Goal: Task Accomplishment & Management: Manage account settings

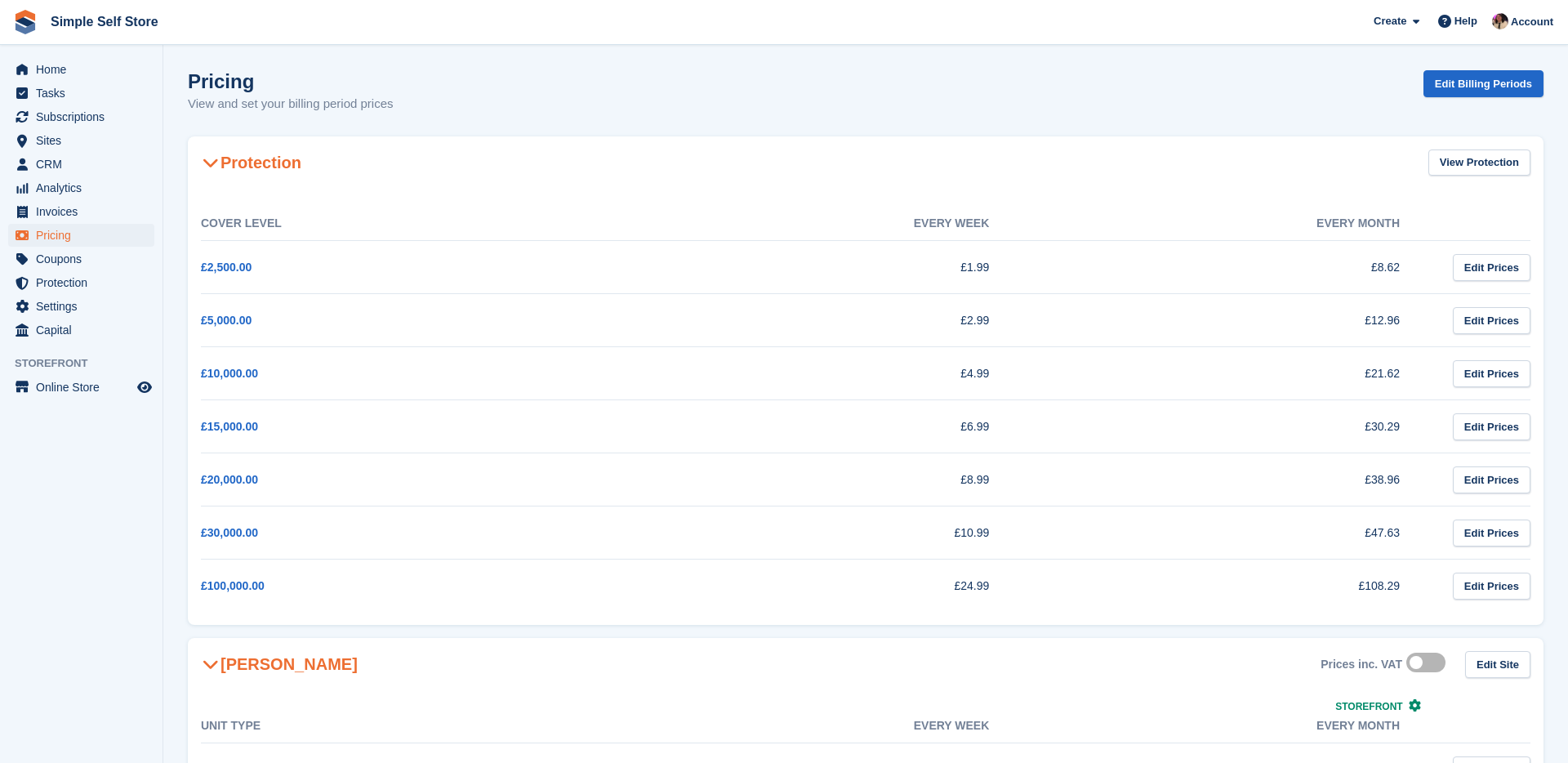
scroll to position [102, 0]
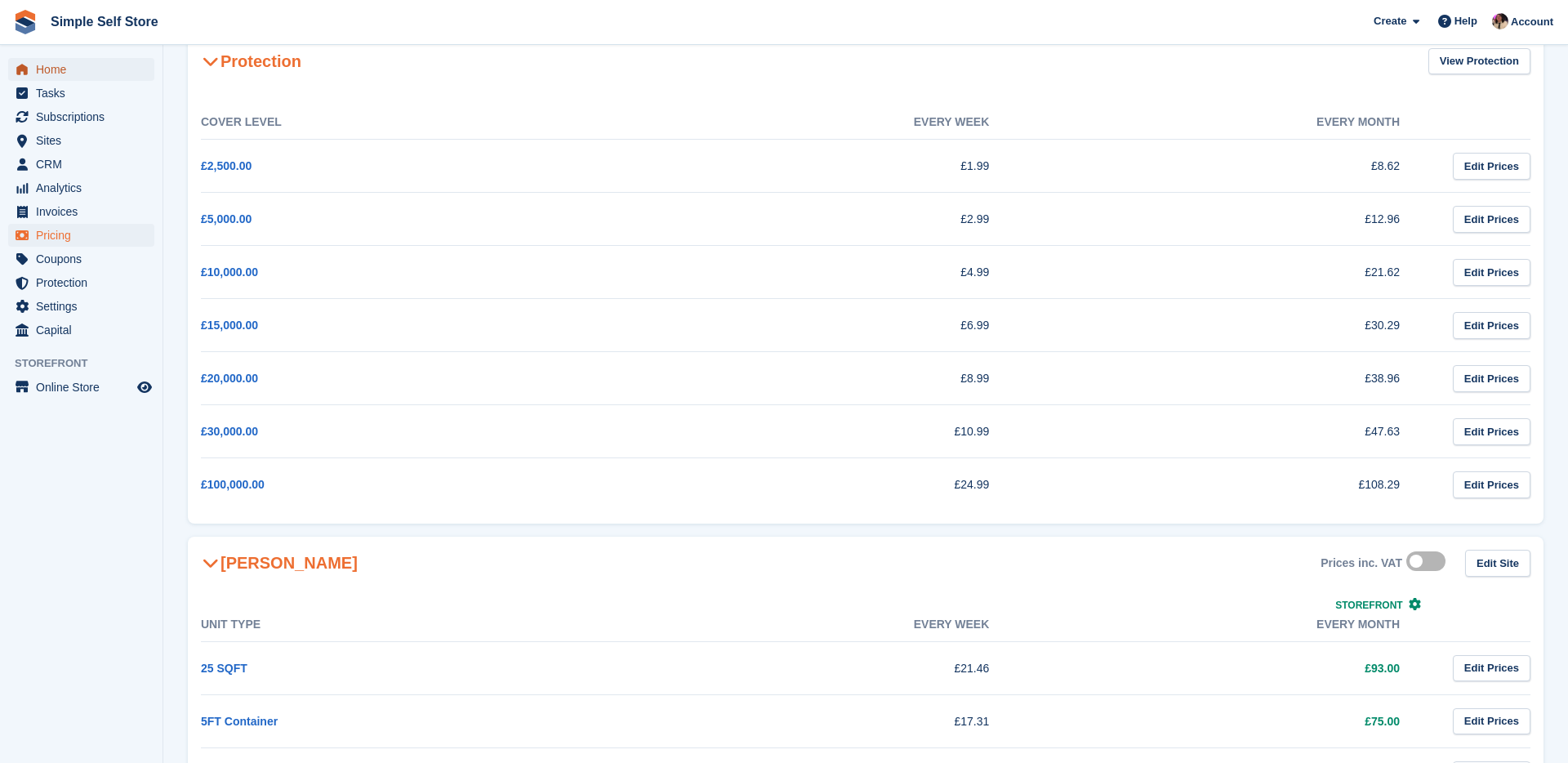
click at [70, 73] on span "Home" at bounding box center [85, 69] width 98 height 23
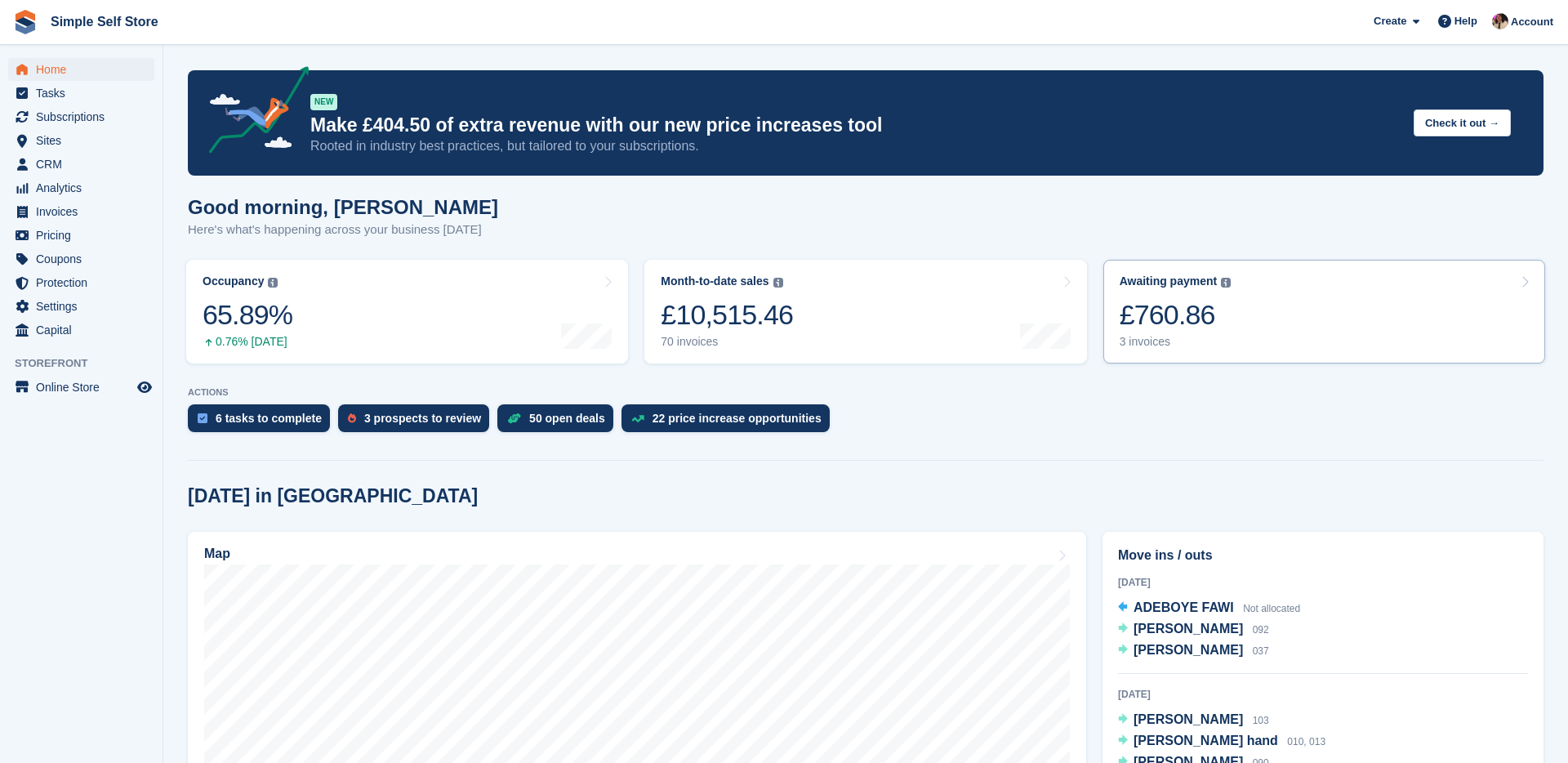
click at [1265, 302] on link "Awaiting payment The total outstanding balance on all open invoices. £760.86 3 …" at bounding box center [1324, 311] width 442 height 103
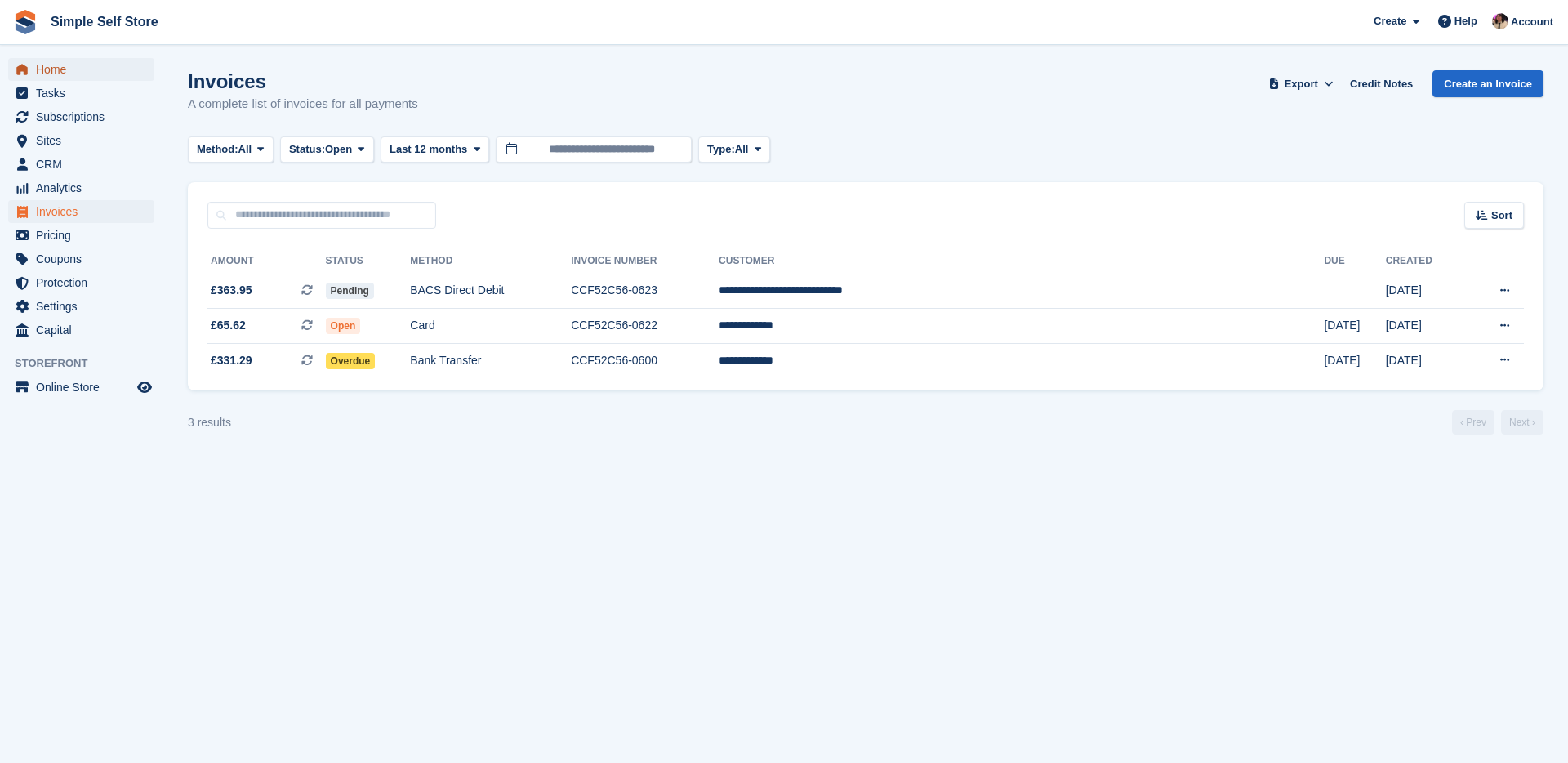
click at [80, 67] on span "Home" at bounding box center [85, 69] width 98 height 23
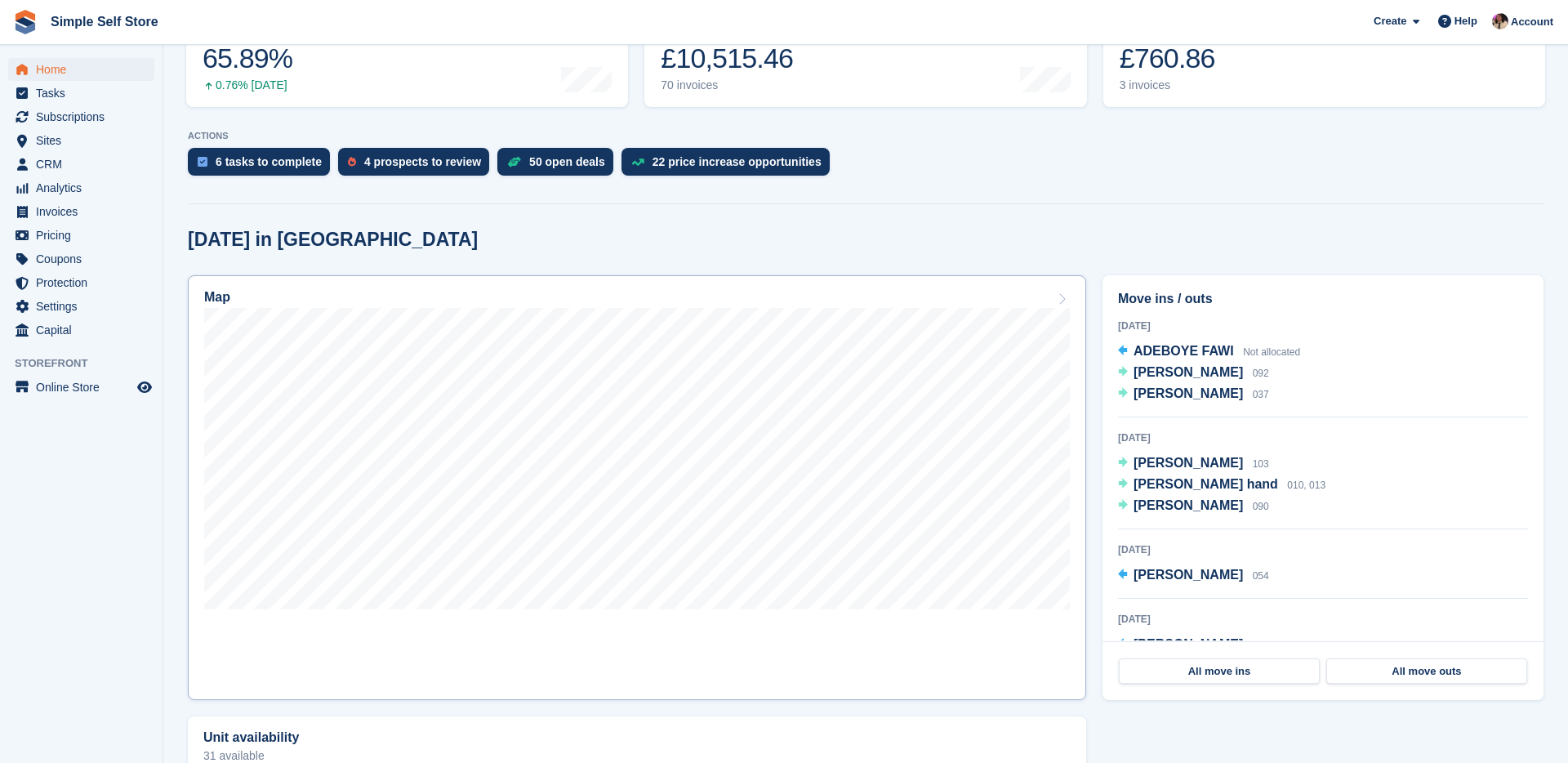
scroll to position [258, 0]
click at [50, 158] on span "CRM" at bounding box center [85, 163] width 98 height 23
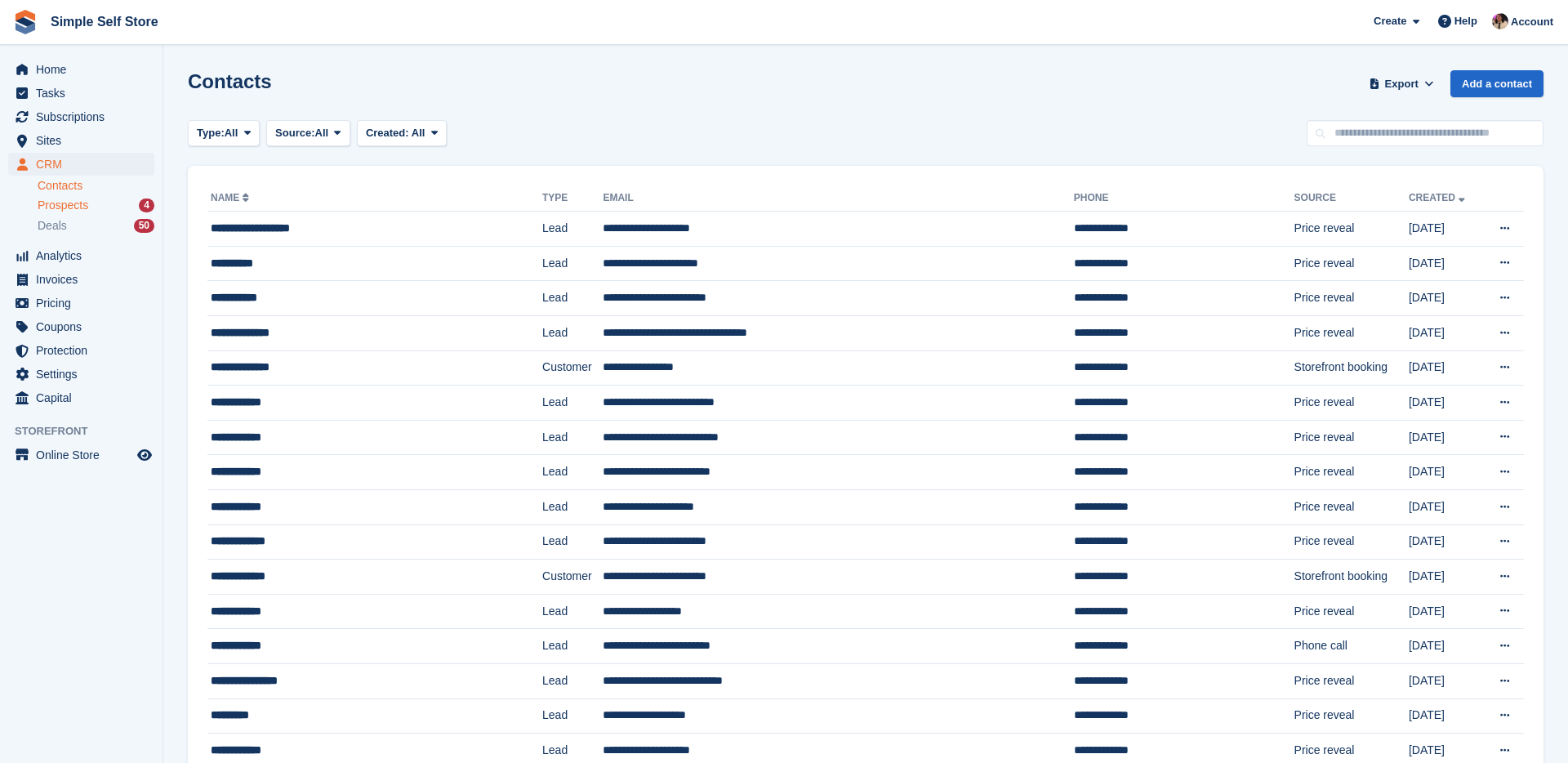
click at [73, 201] on span "Prospects" at bounding box center [63, 205] width 51 height 15
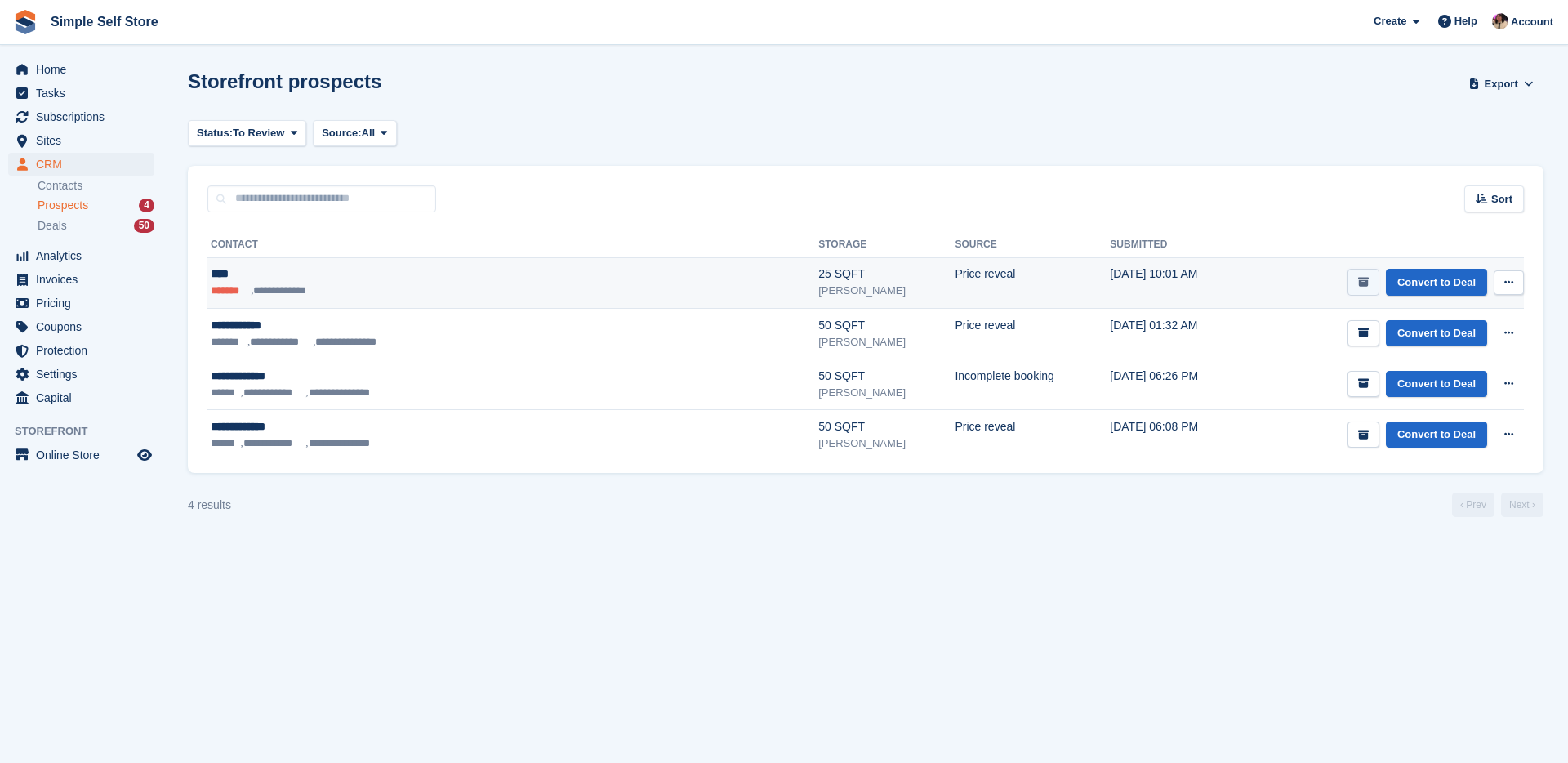
click at [1371, 286] on button "submit" at bounding box center [1363, 282] width 32 height 27
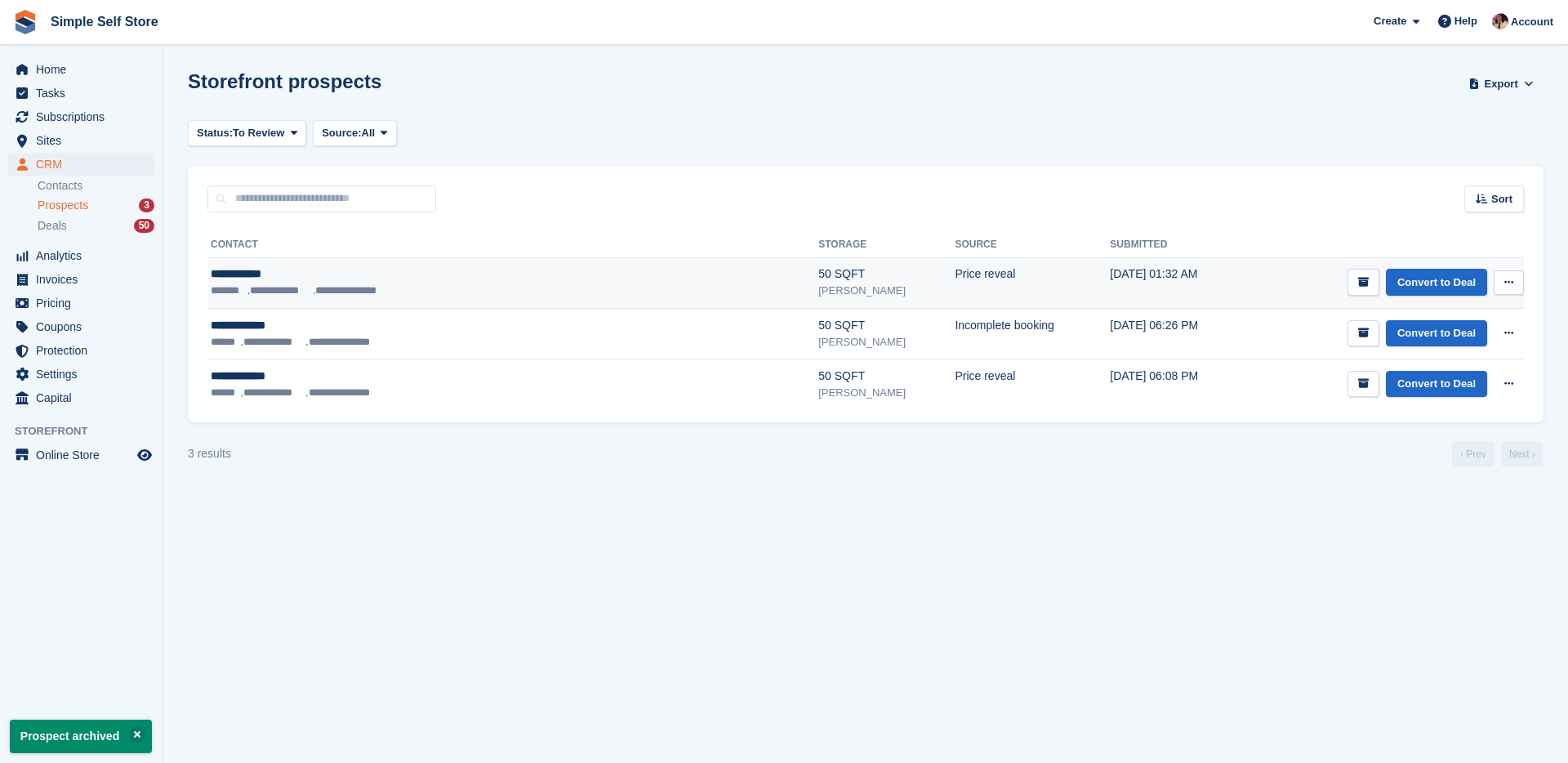
click at [267, 281] on div "**********" at bounding box center [404, 274] width 387 height 17
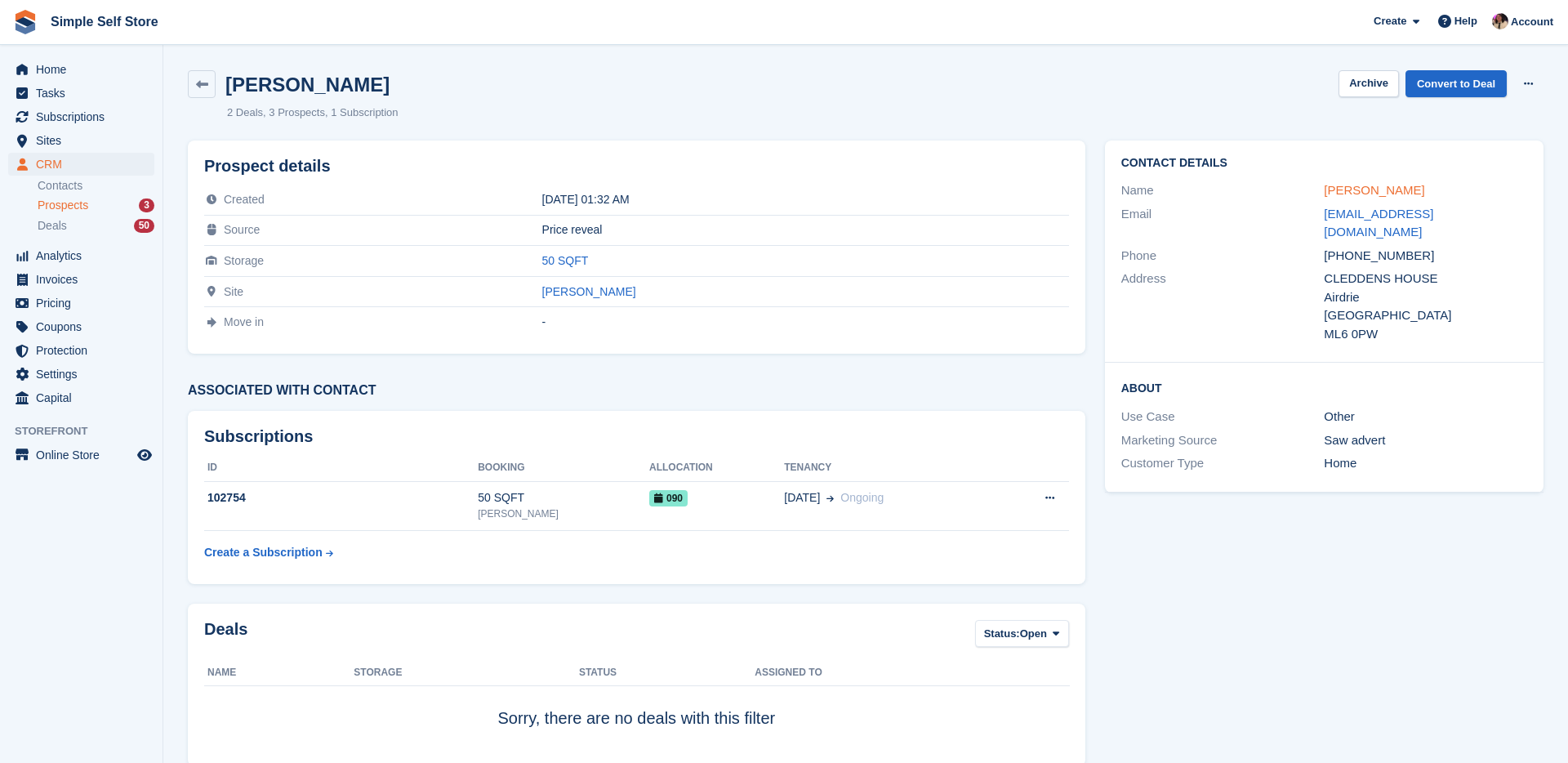
click at [1354, 197] on link "William kane" at bounding box center [1374, 190] width 101 height 14
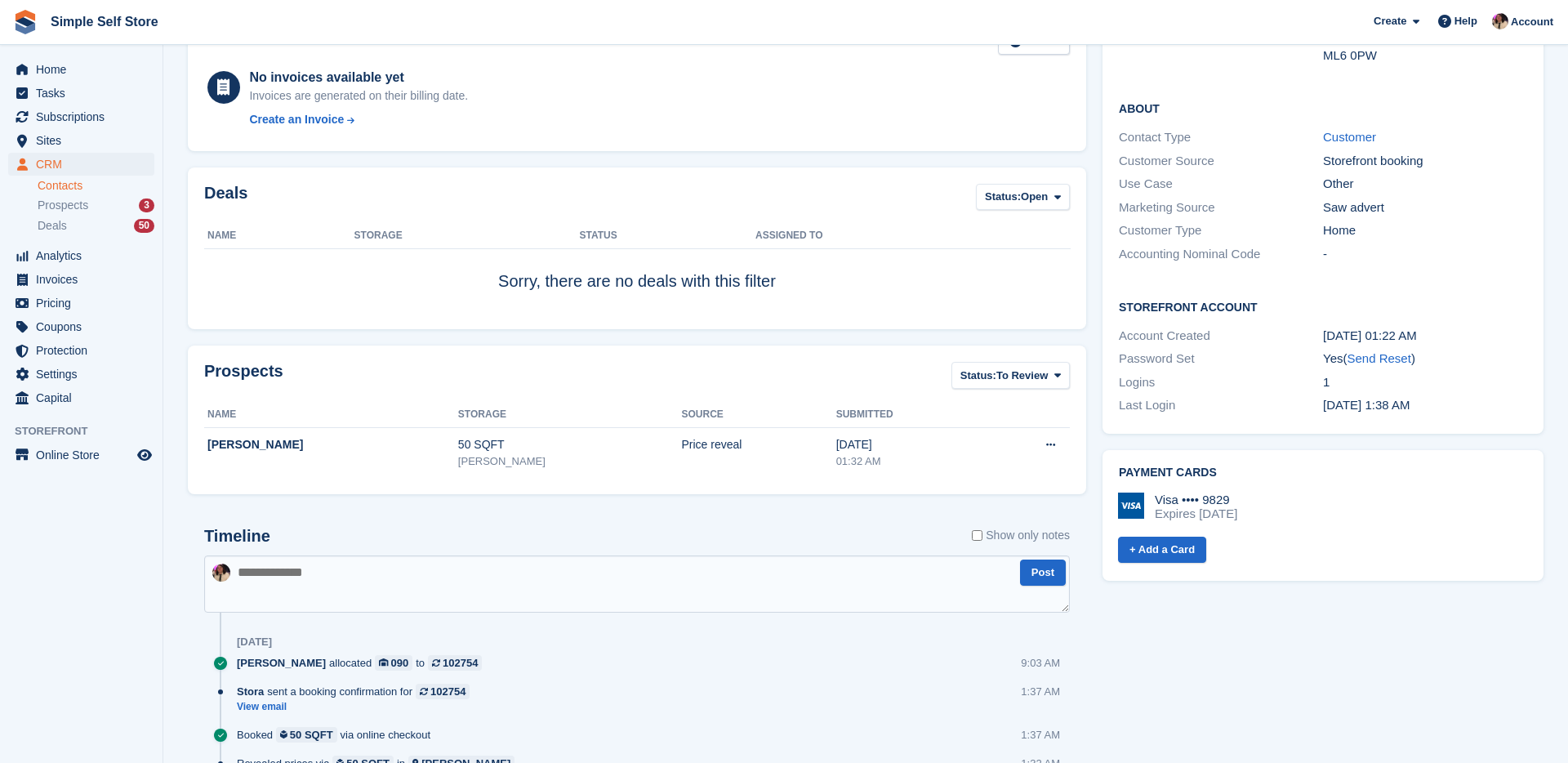
scroll to position [300, 0]
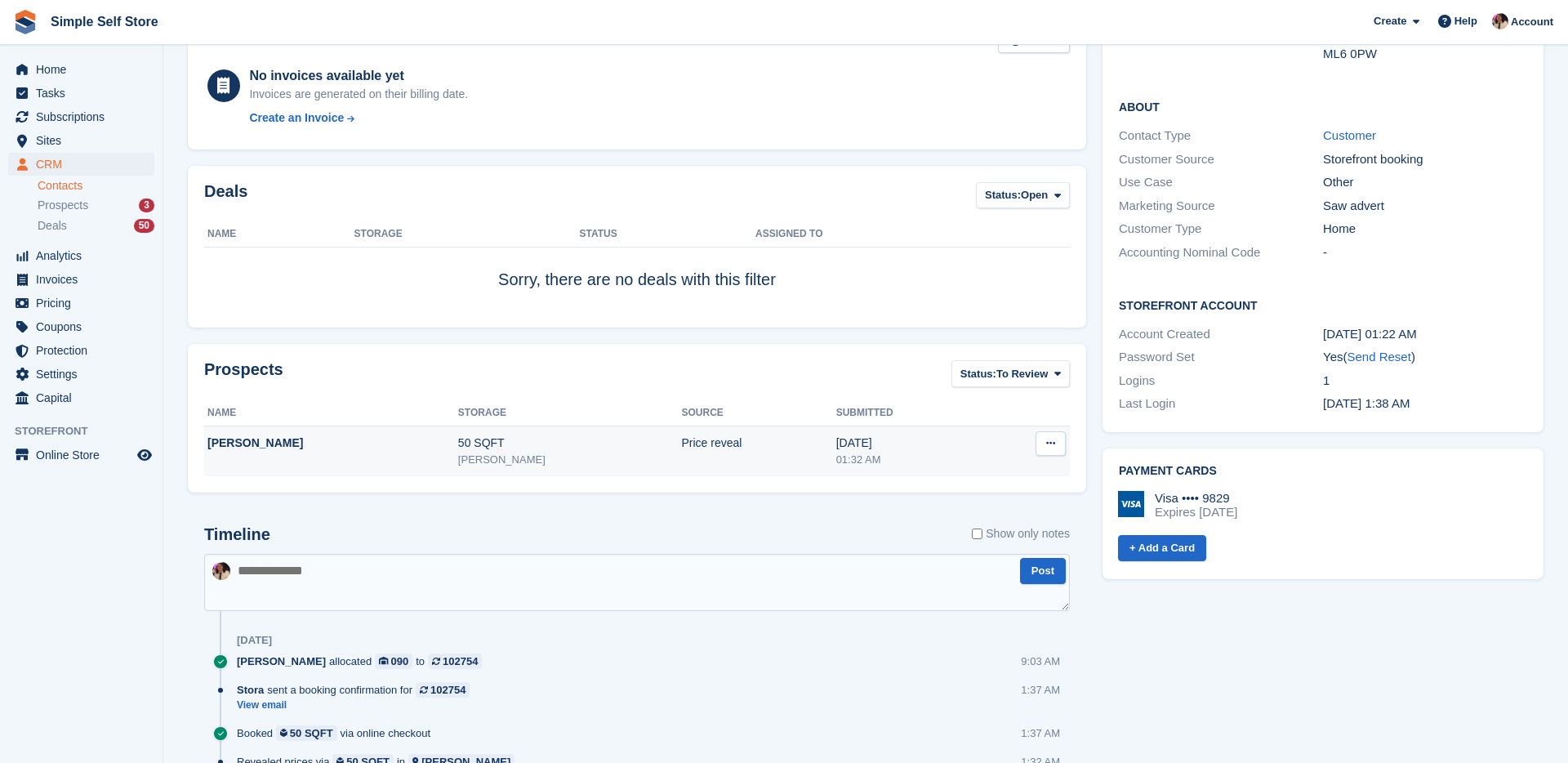
click at [1057, 449] on button at bounding box center [1050, 444] width 30 height 24
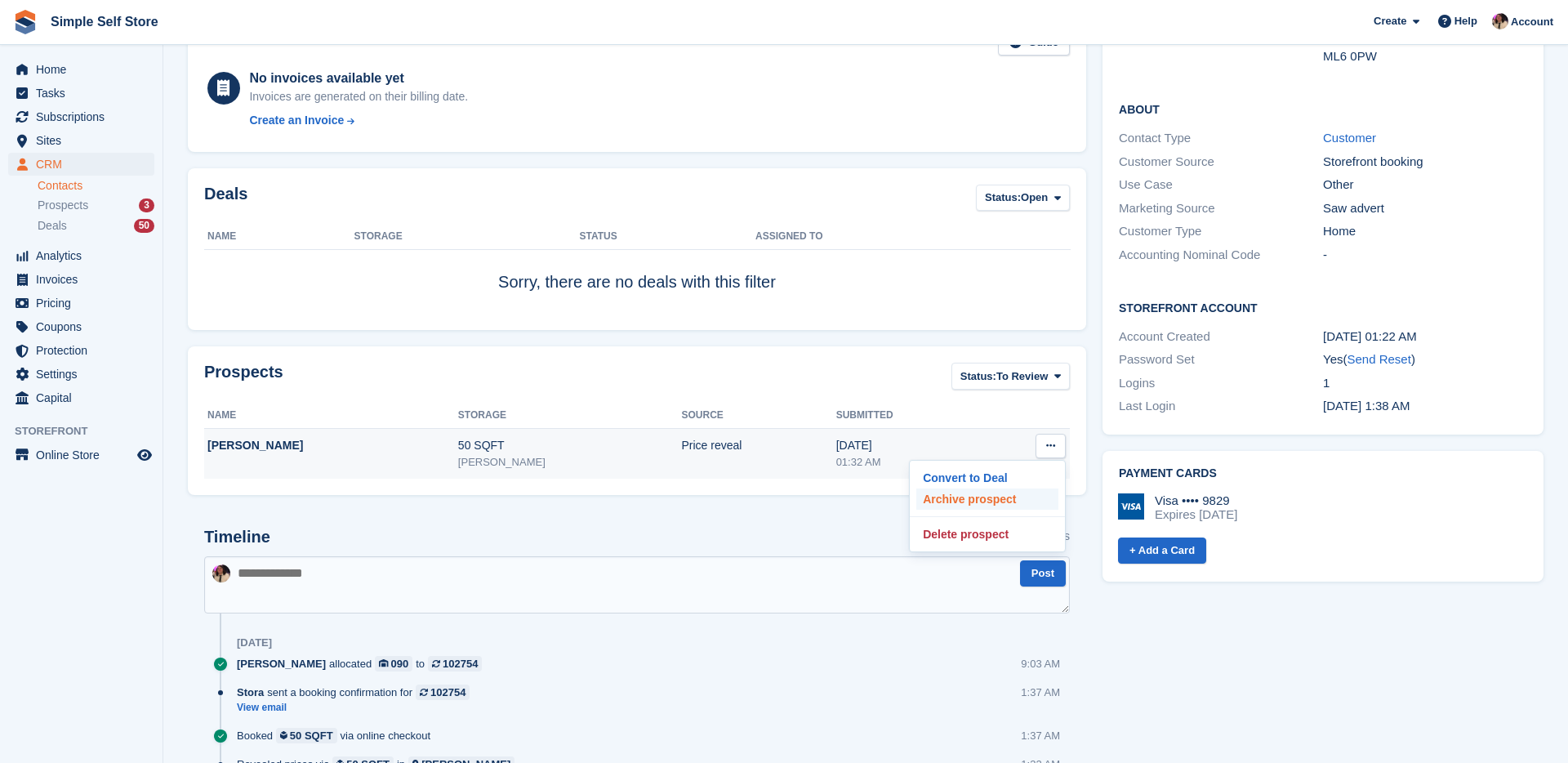
click at [1004, 494] on p "Archive prospect" at bounding box center [988, 499] width 142 height 21
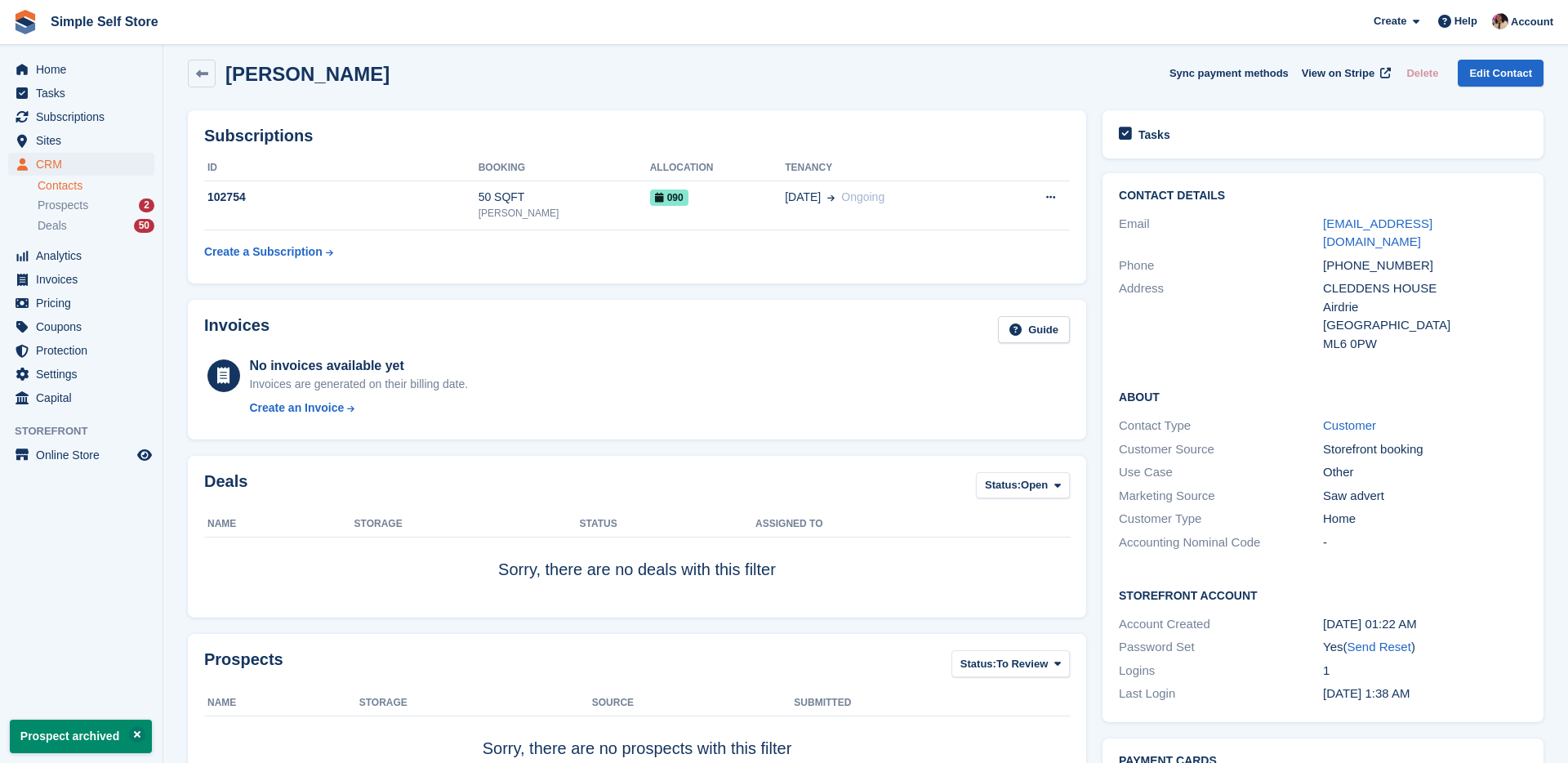
scroll to position [0, 0]
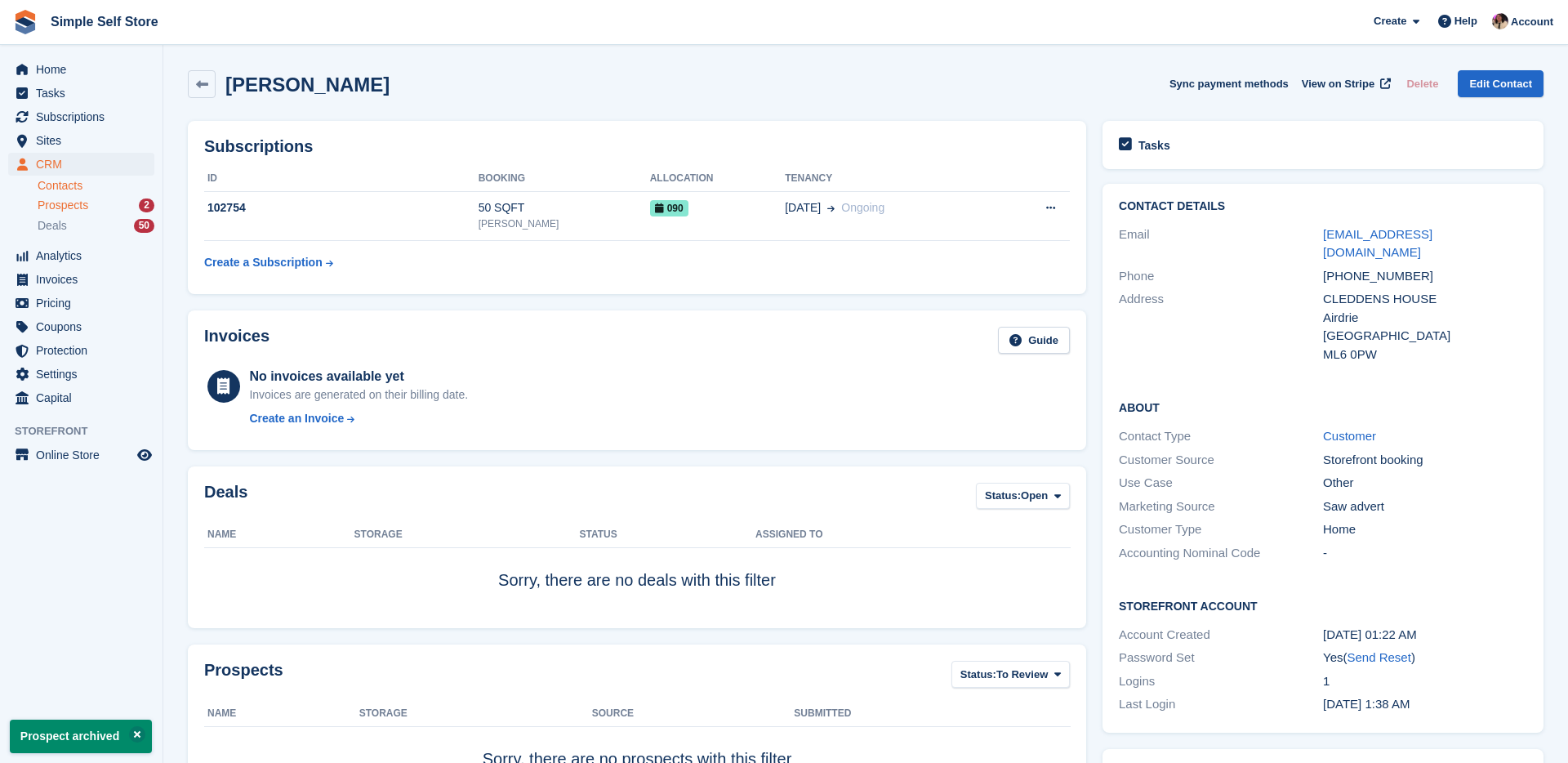
click at [104, 203] on div "Prospects 2" at bounding box center [95, 205] width 117 height 15
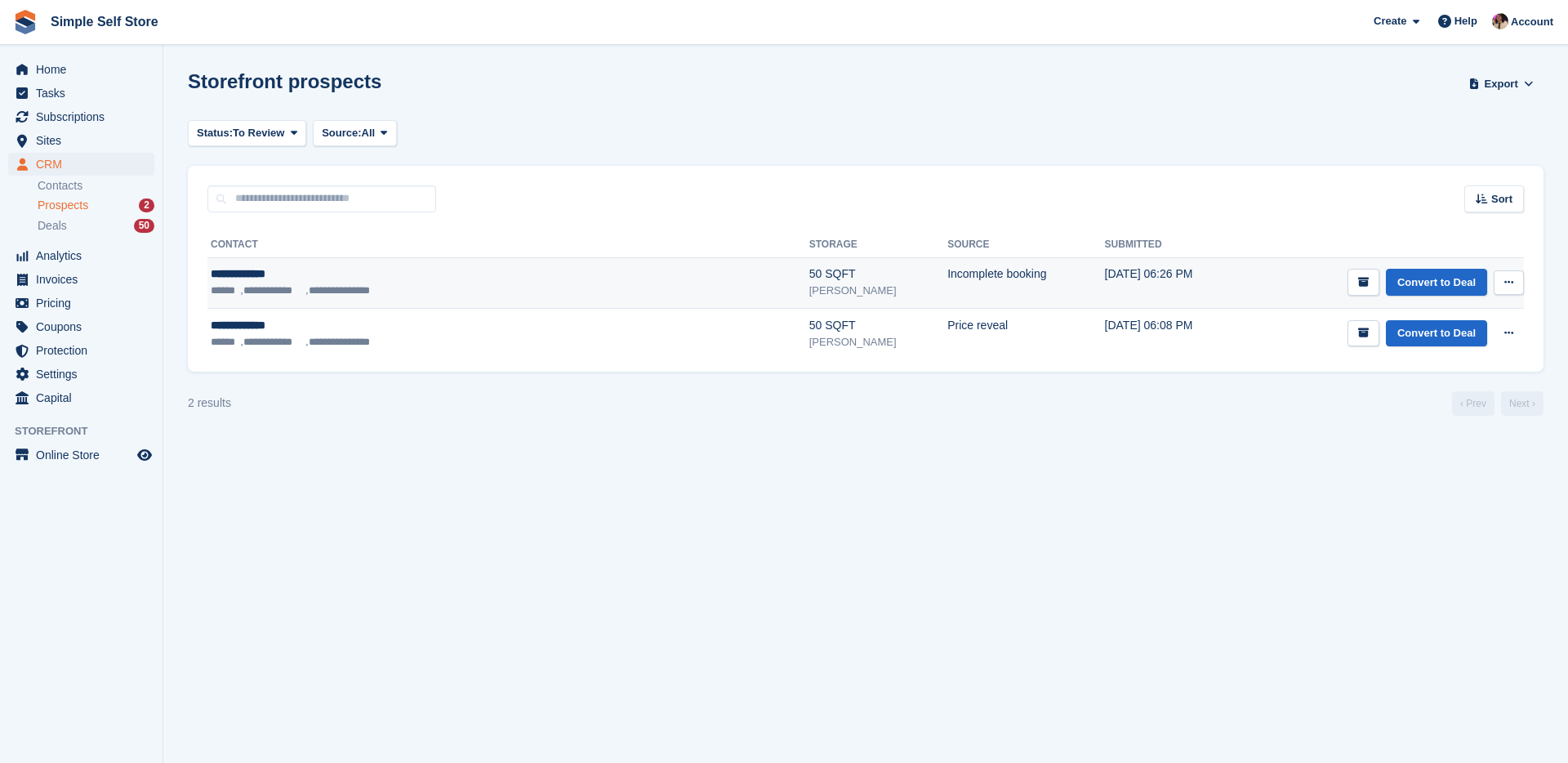
click at [513, 268] on div "**********" at bounding box center [398, 274] width 376 height 17
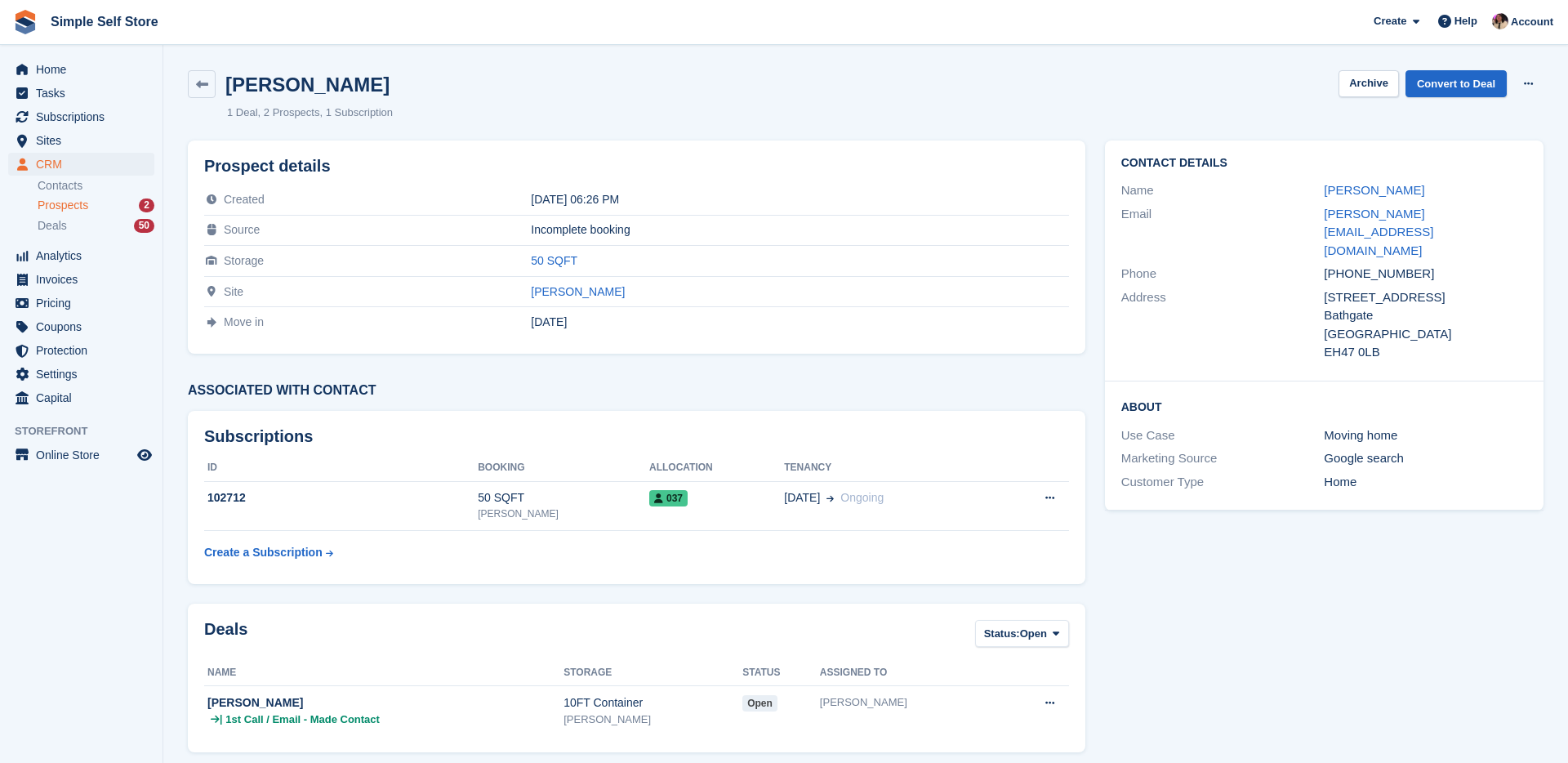
scroll to position [182, 0]
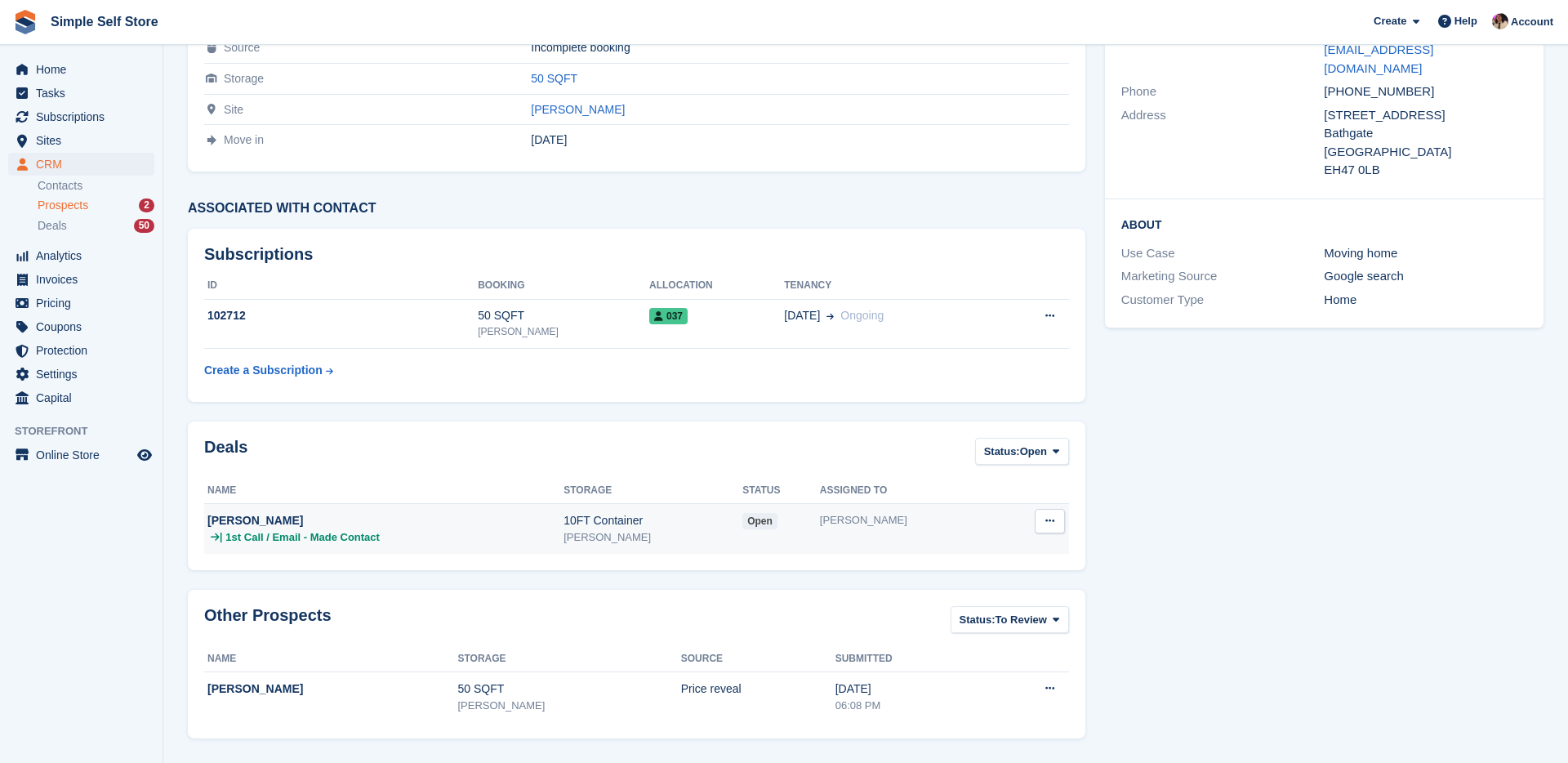
click at [971, 522] on div "[PERSON_NAME]" at bounding box center [909, 521] width 179 height 16
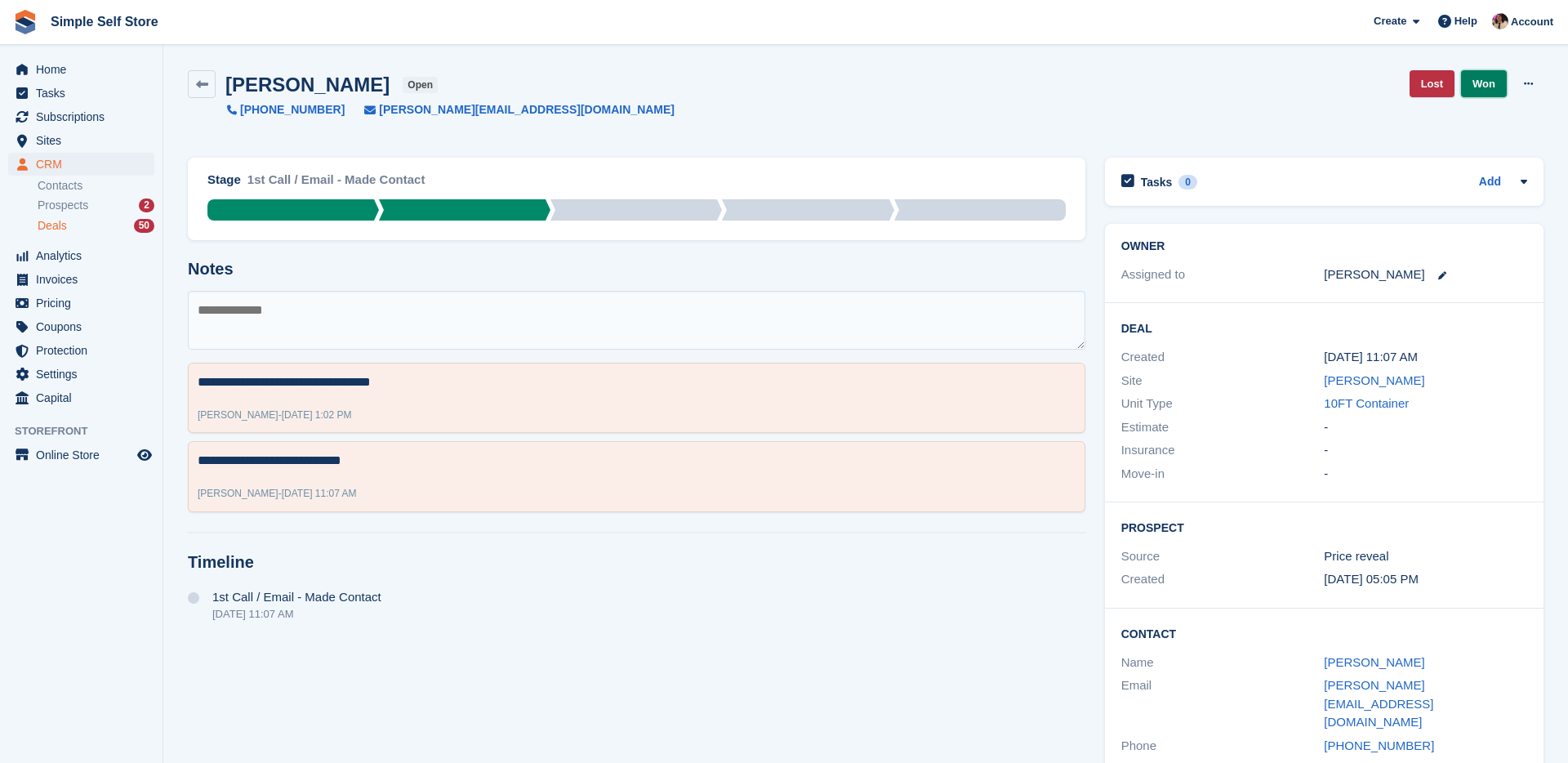
click at [1479, 86] on link "Won" at bounding box center [1484, 83] width 45 height 27
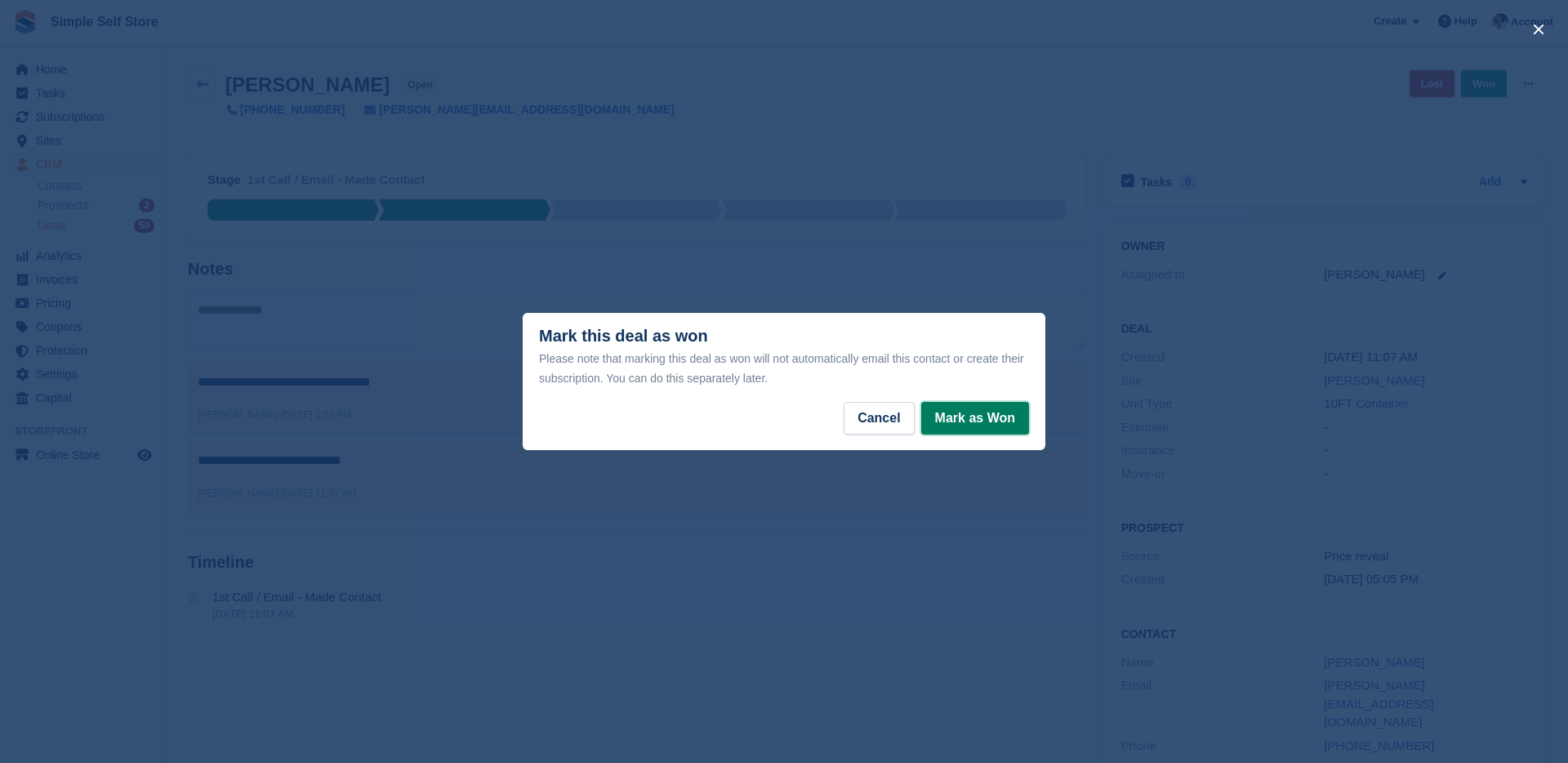
click at [958, 431] on button "Mark as Won" at bounding box center [975, 418] width 108 height 33
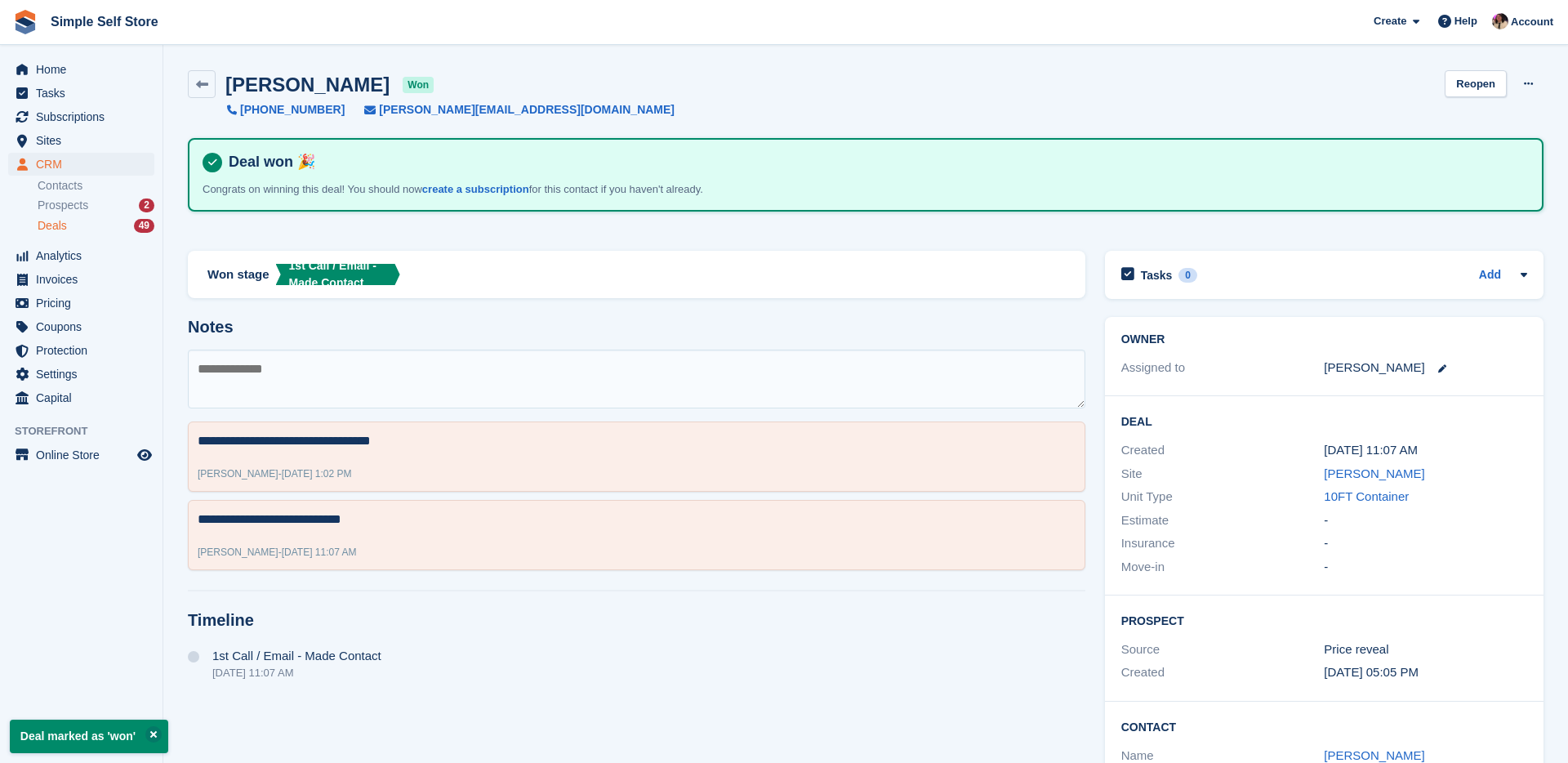
click at [71, 196] on li "Prospects 2" at bounding box center [100, 205] width 125 height 19
click at [72, 201] on span "Prospects" at bounding box center [63, 205] width 51 height 15
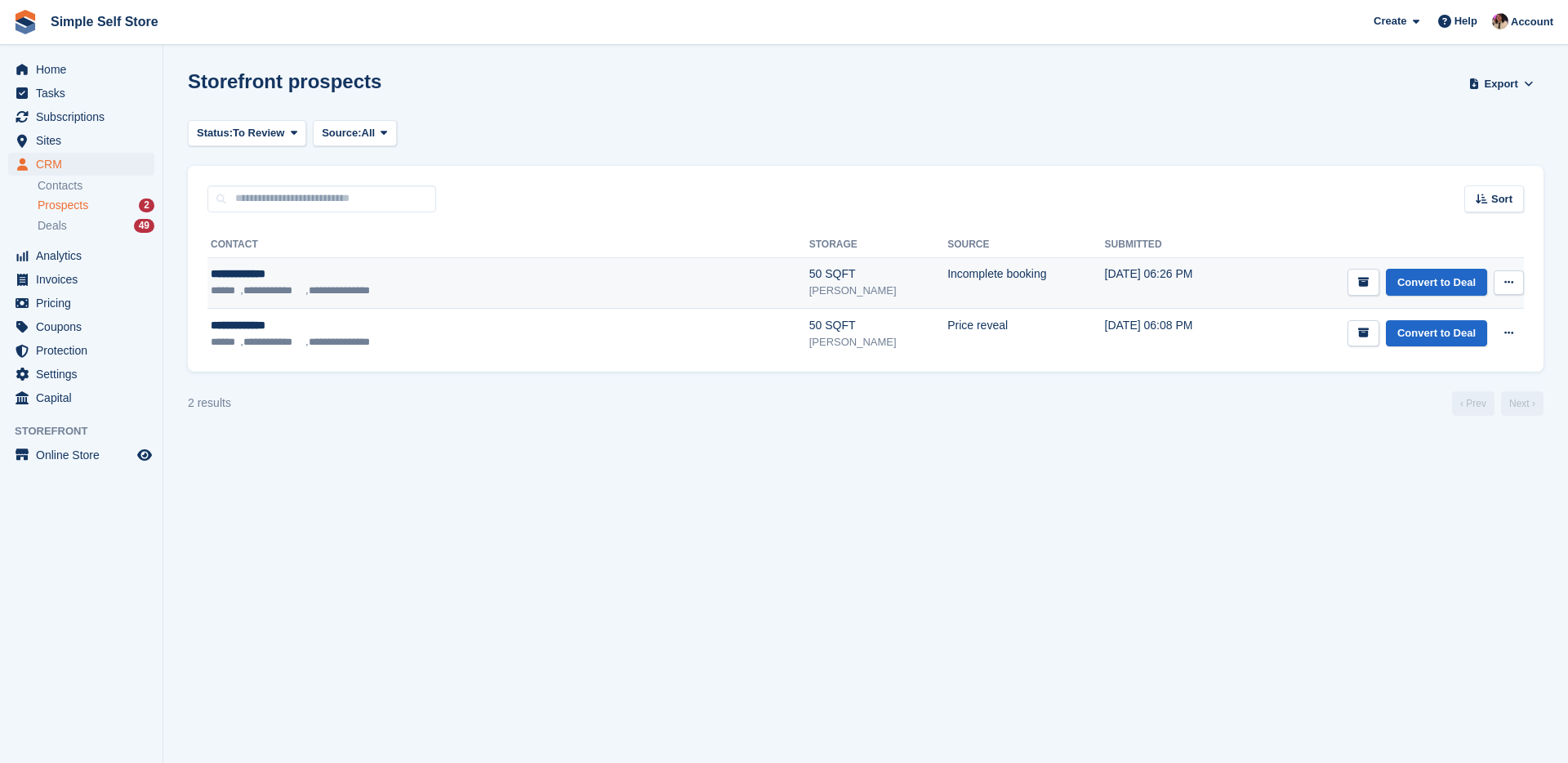
click at [336, 295] on li "**********" at bounding box center [344, 291] width 76 height 16
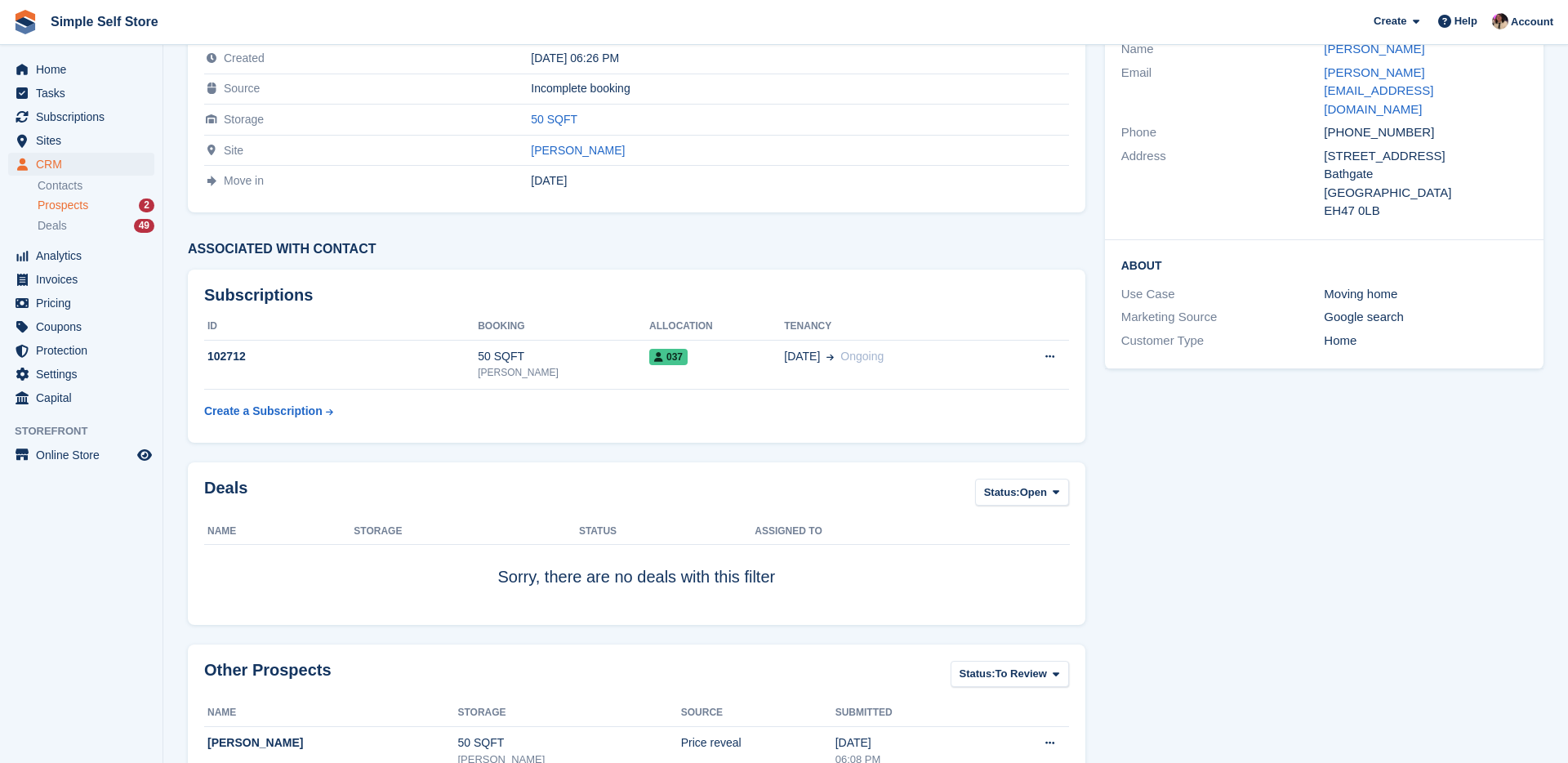
scroll to position [196, 0]
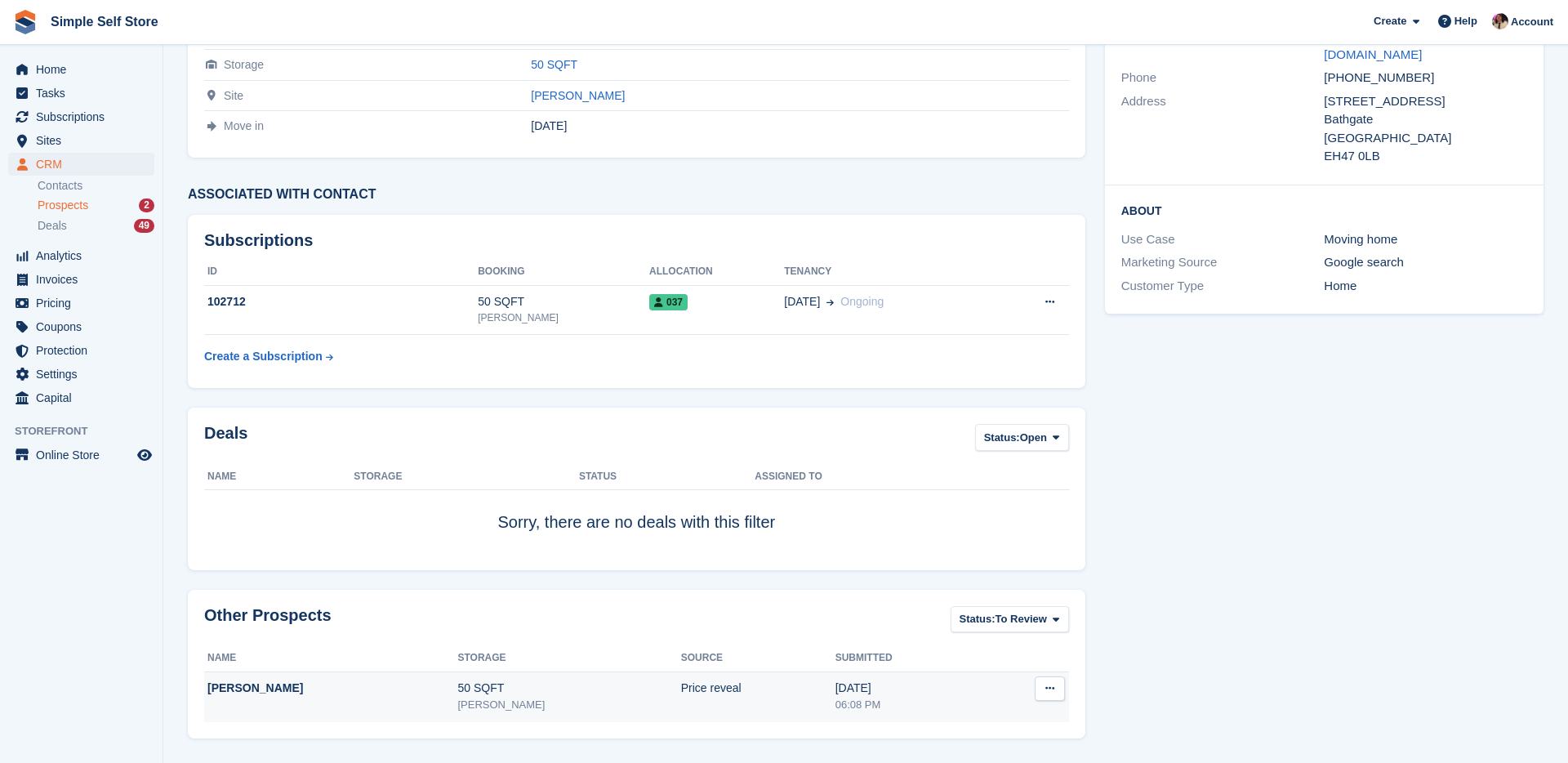
click at [1057, 691] on button at bounding box center [1049, 689] width 30 height 24
click at [1005, 737] on p "Archive prospect" at bounding box center [987, 741] width 142 height 21
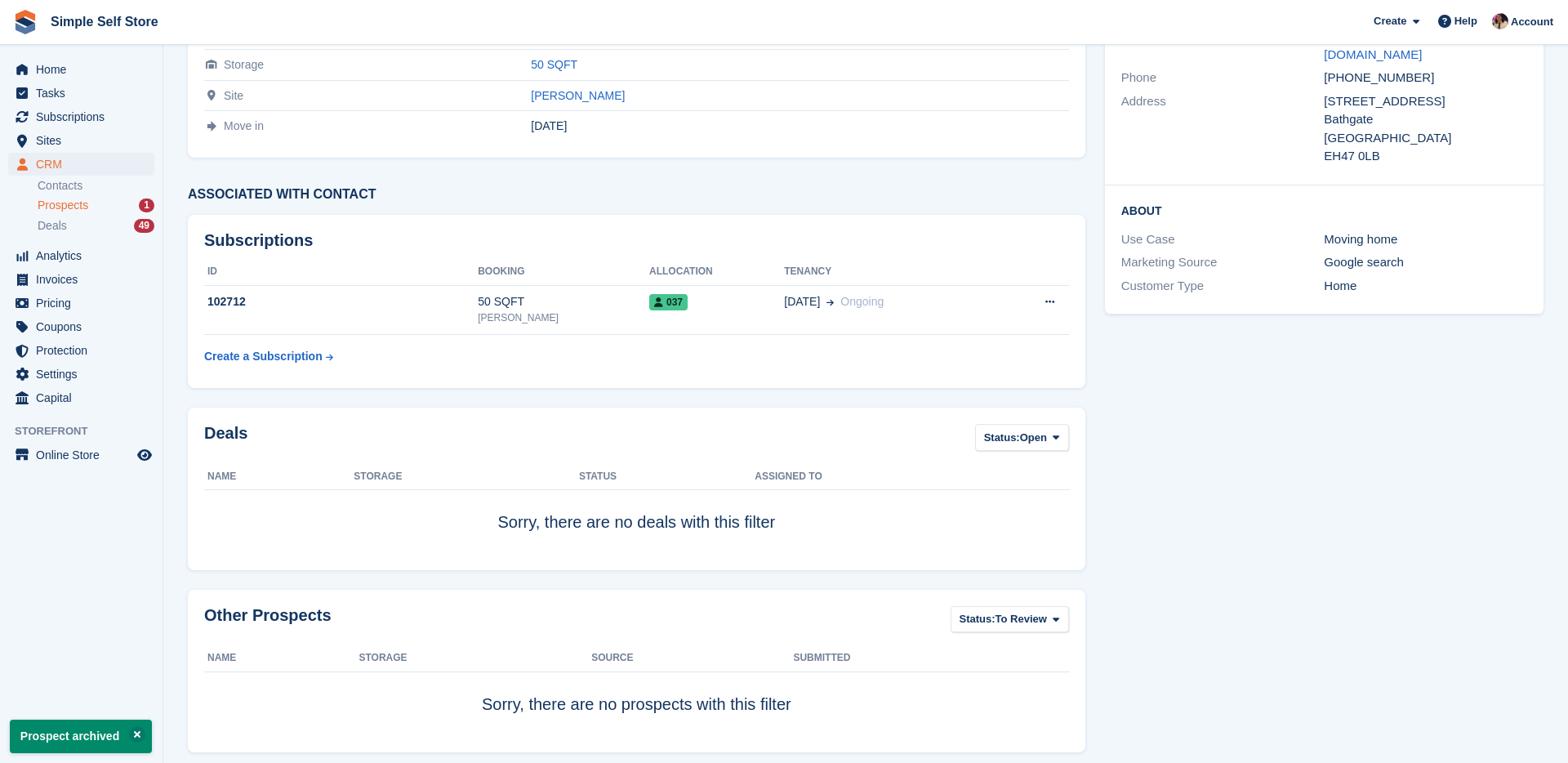
scroll to position [0, 0]
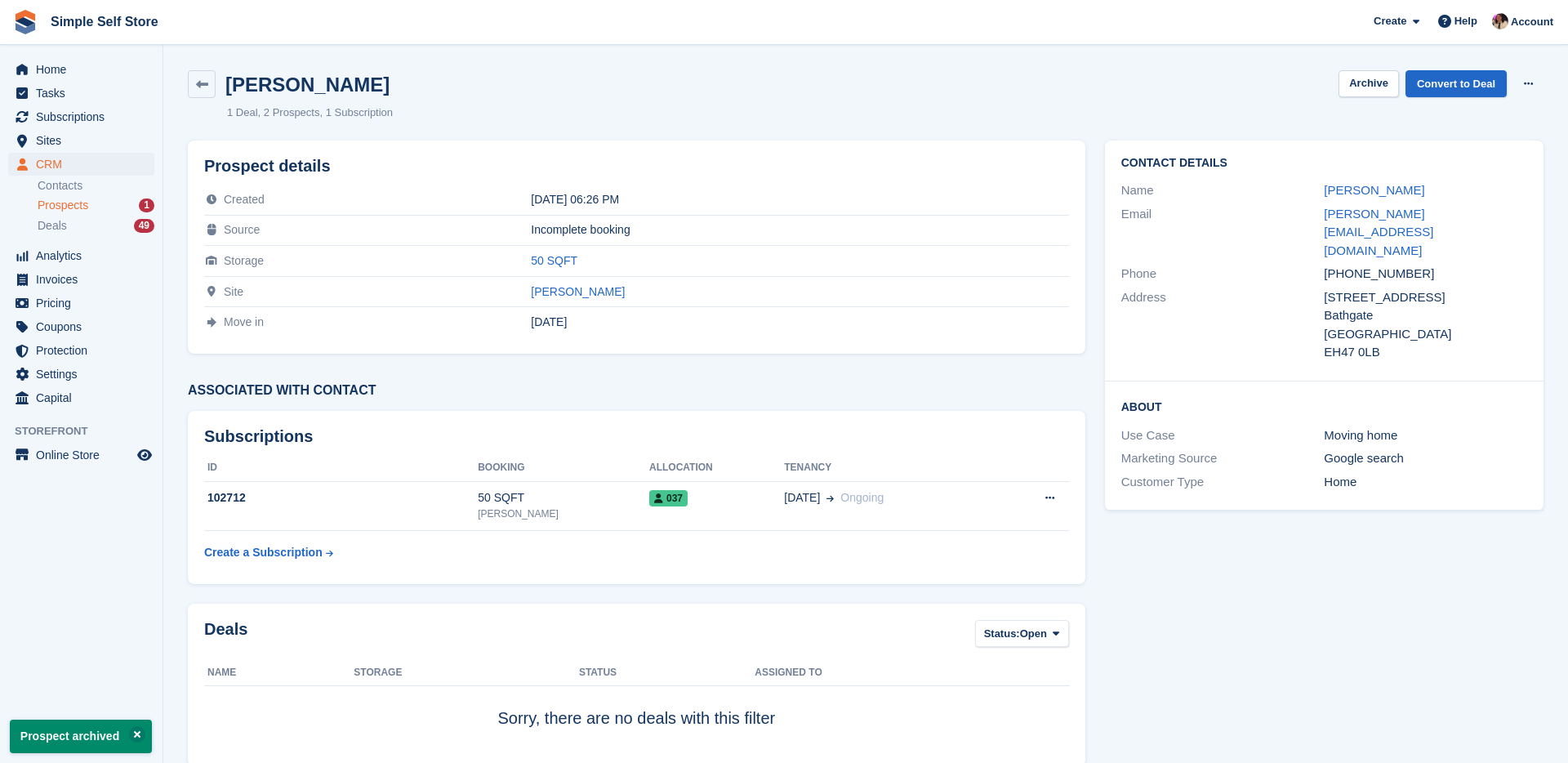
click at [73, 208] on span "Prospects" at bounding box center [63, 205] width 51 height 15
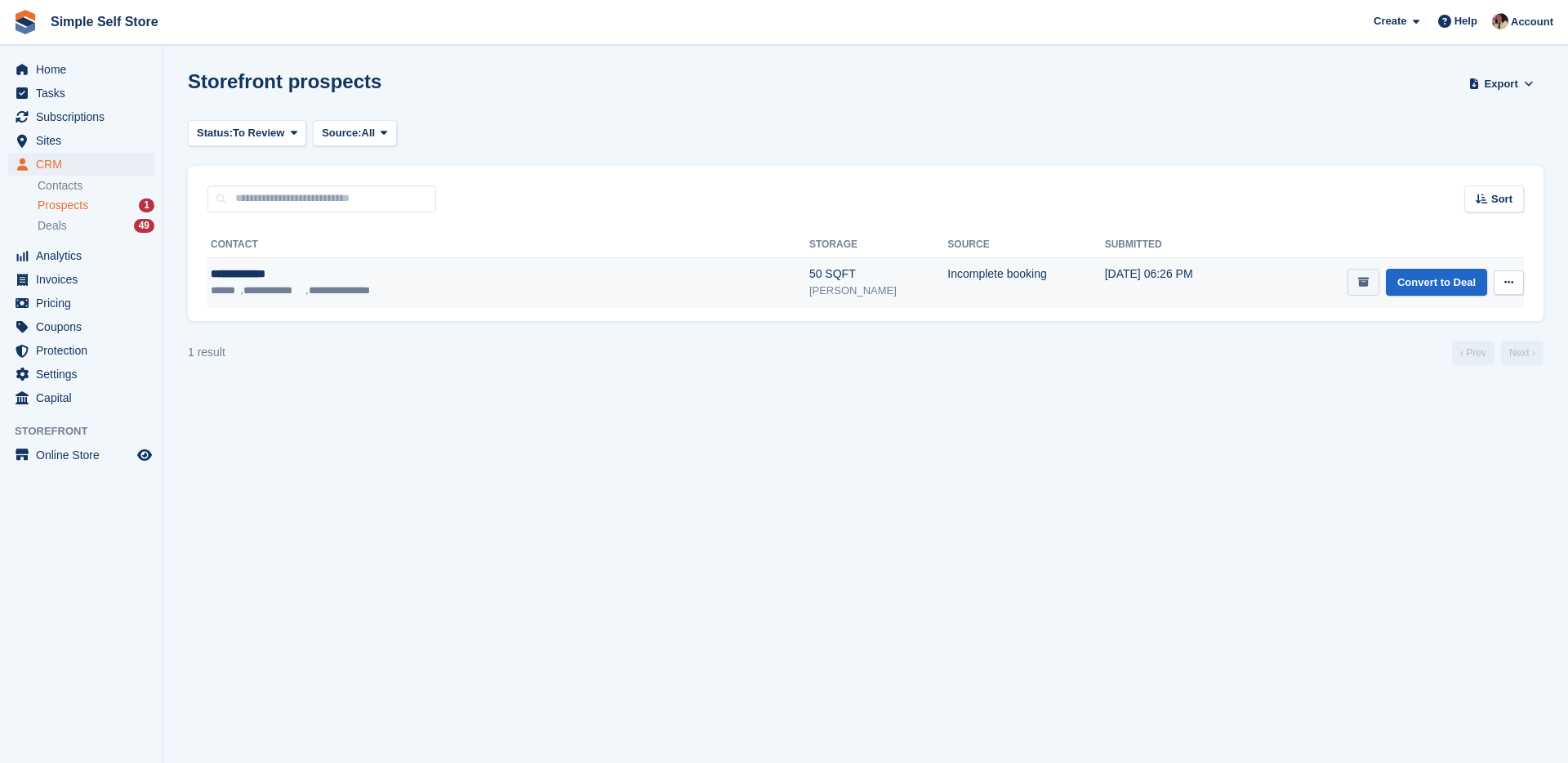
click at [1349, 281] on button "submit" at bounding box center [1363, 282] width 32 height 27
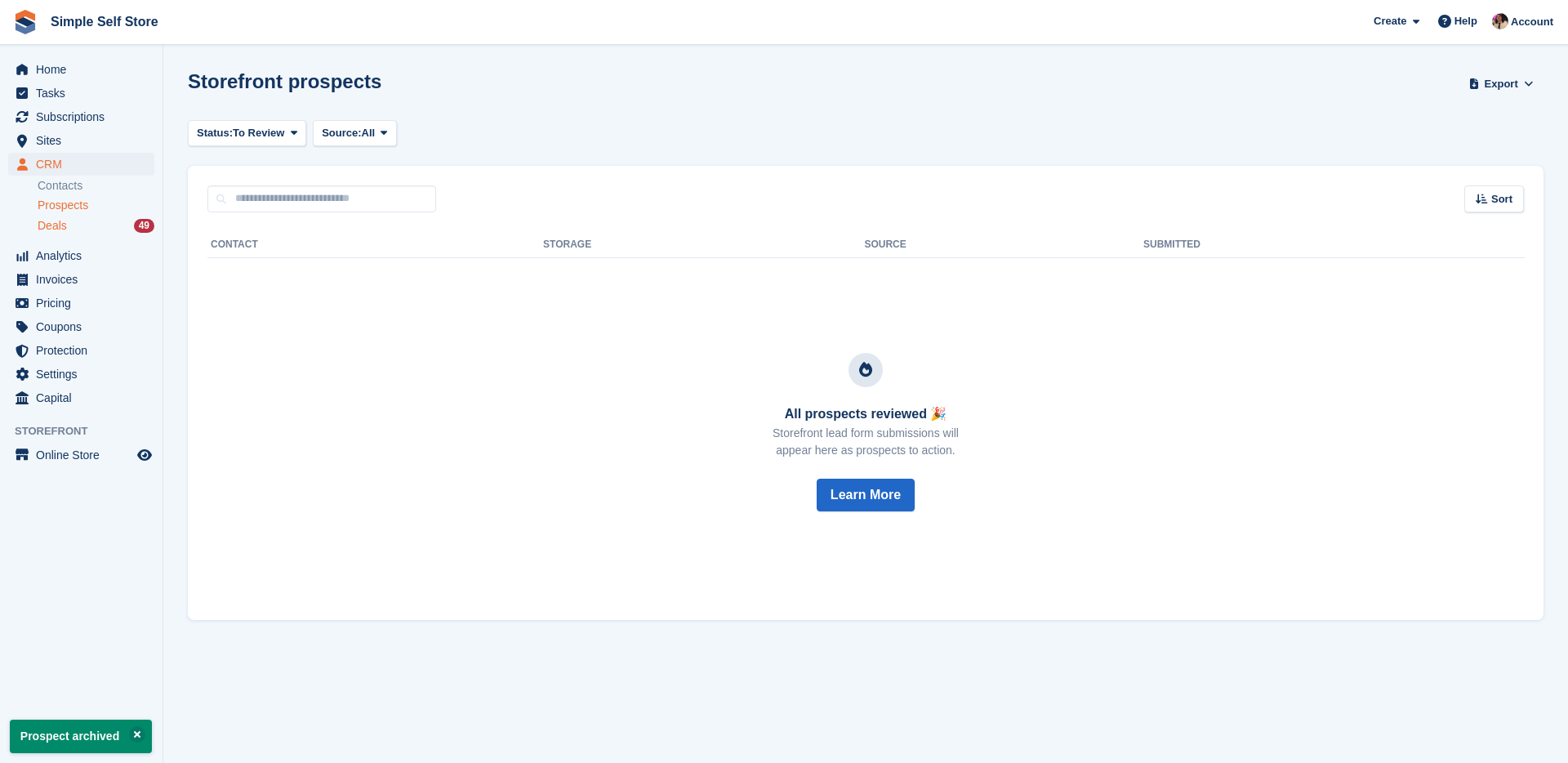
click at [90, 231] on div "Deals 49" at bounding box center [95, 225] width 117 height 15
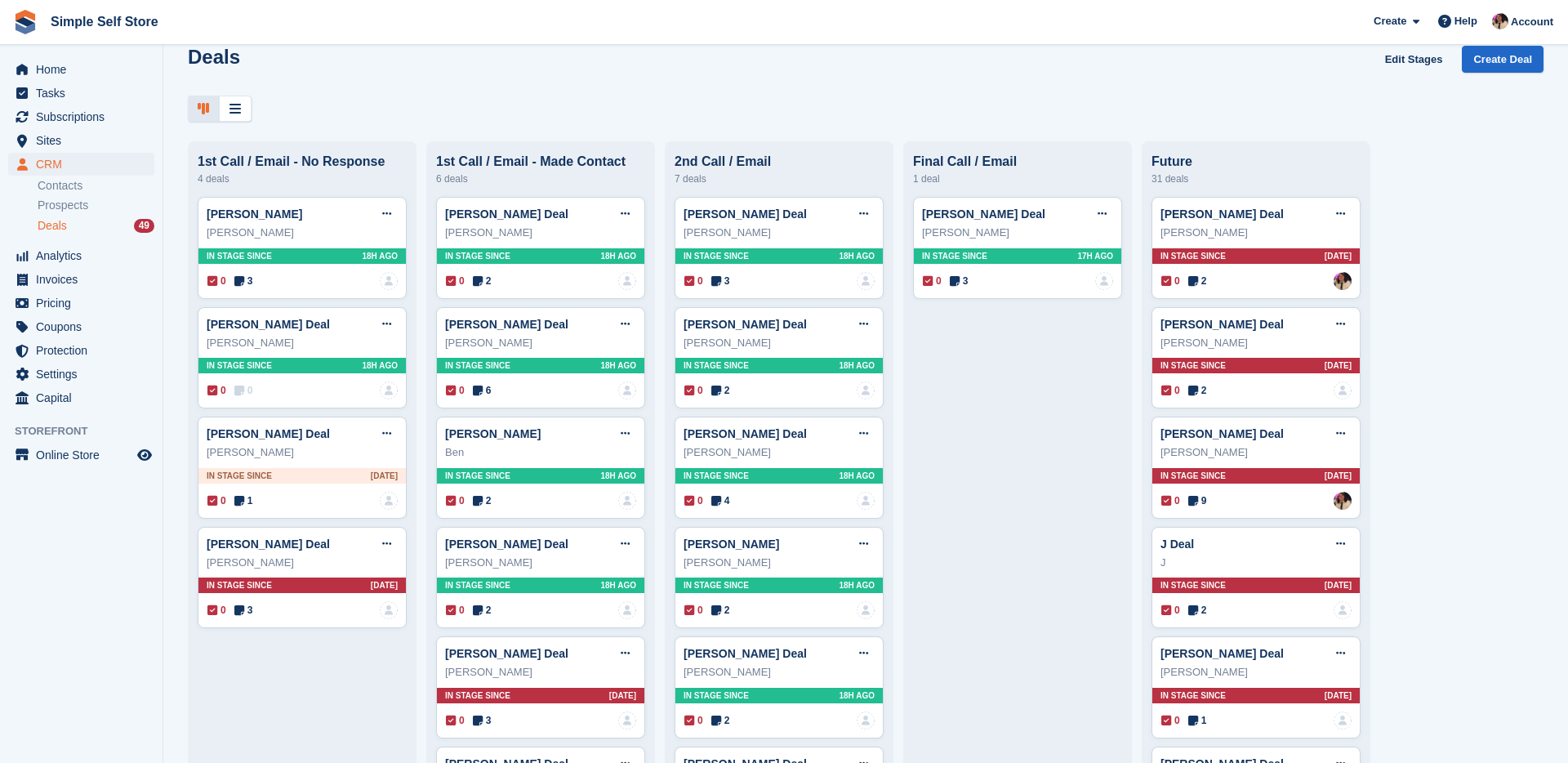
scroll to position [9, 0]
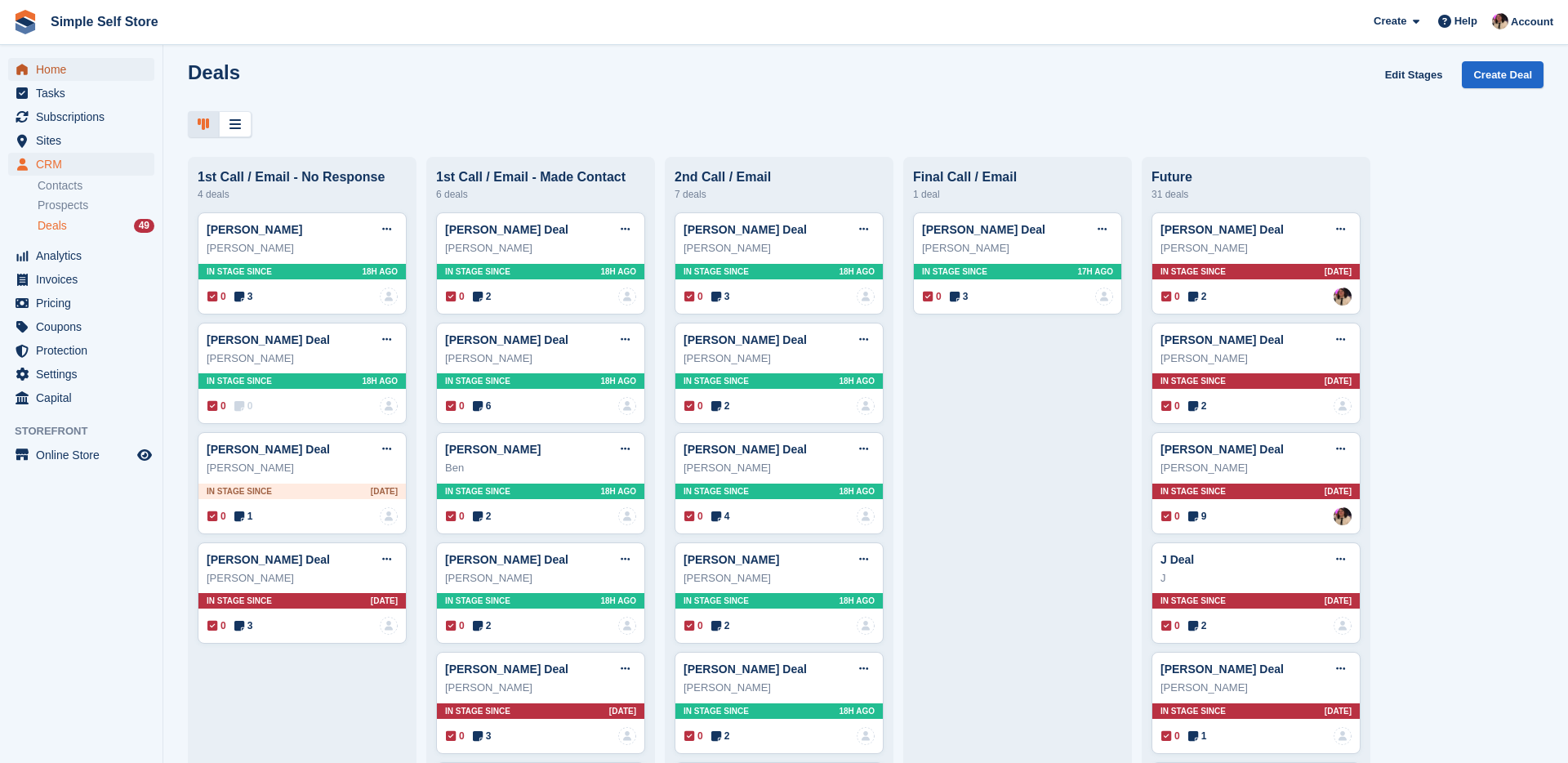
click at [127, 66] on span "Home" at bounding box center [85, 69] width 98 height 23
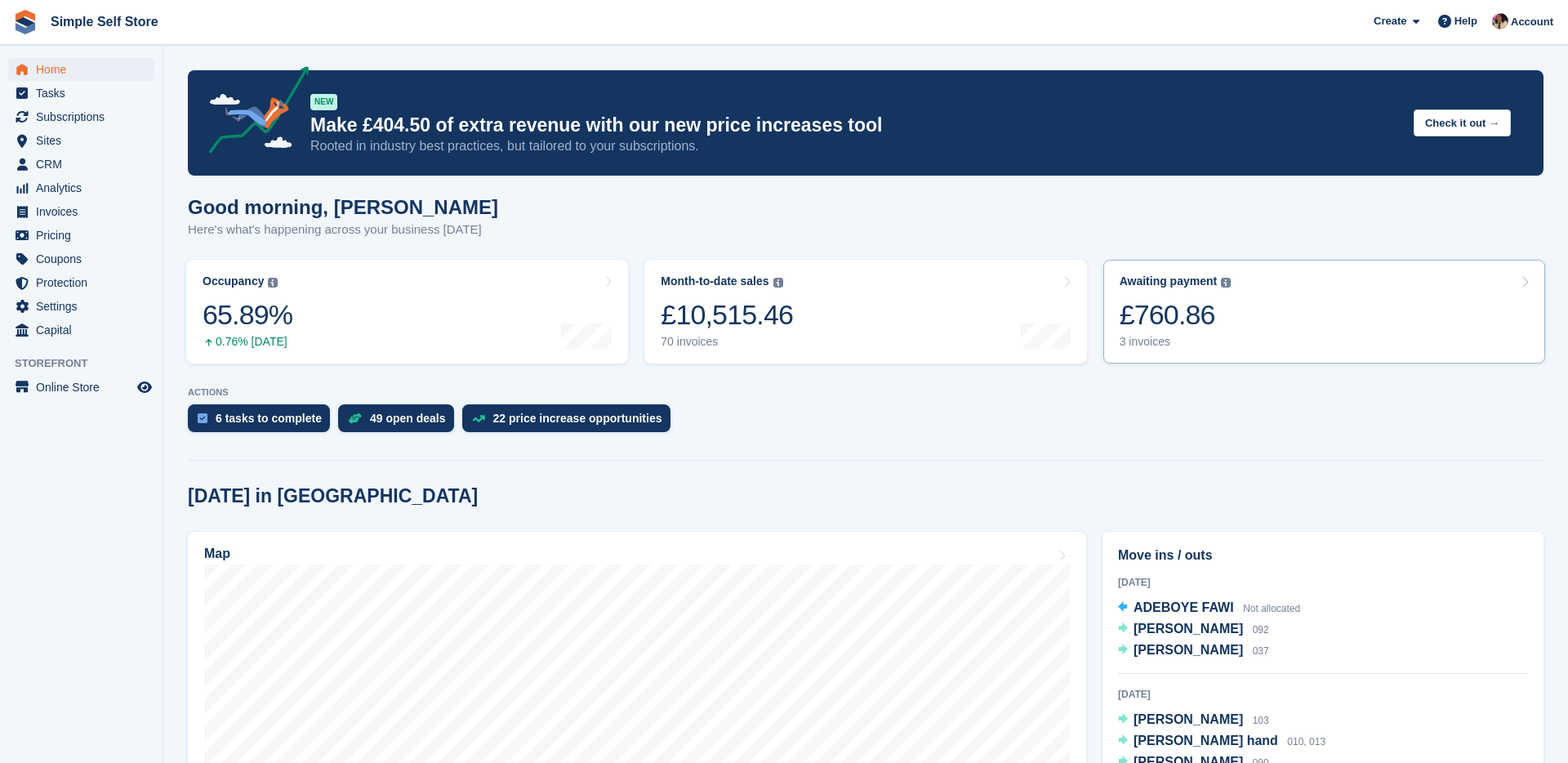
click at [1172, 335] on div "3 invoices" at bounding box center [1175, 341] width 112 height 14
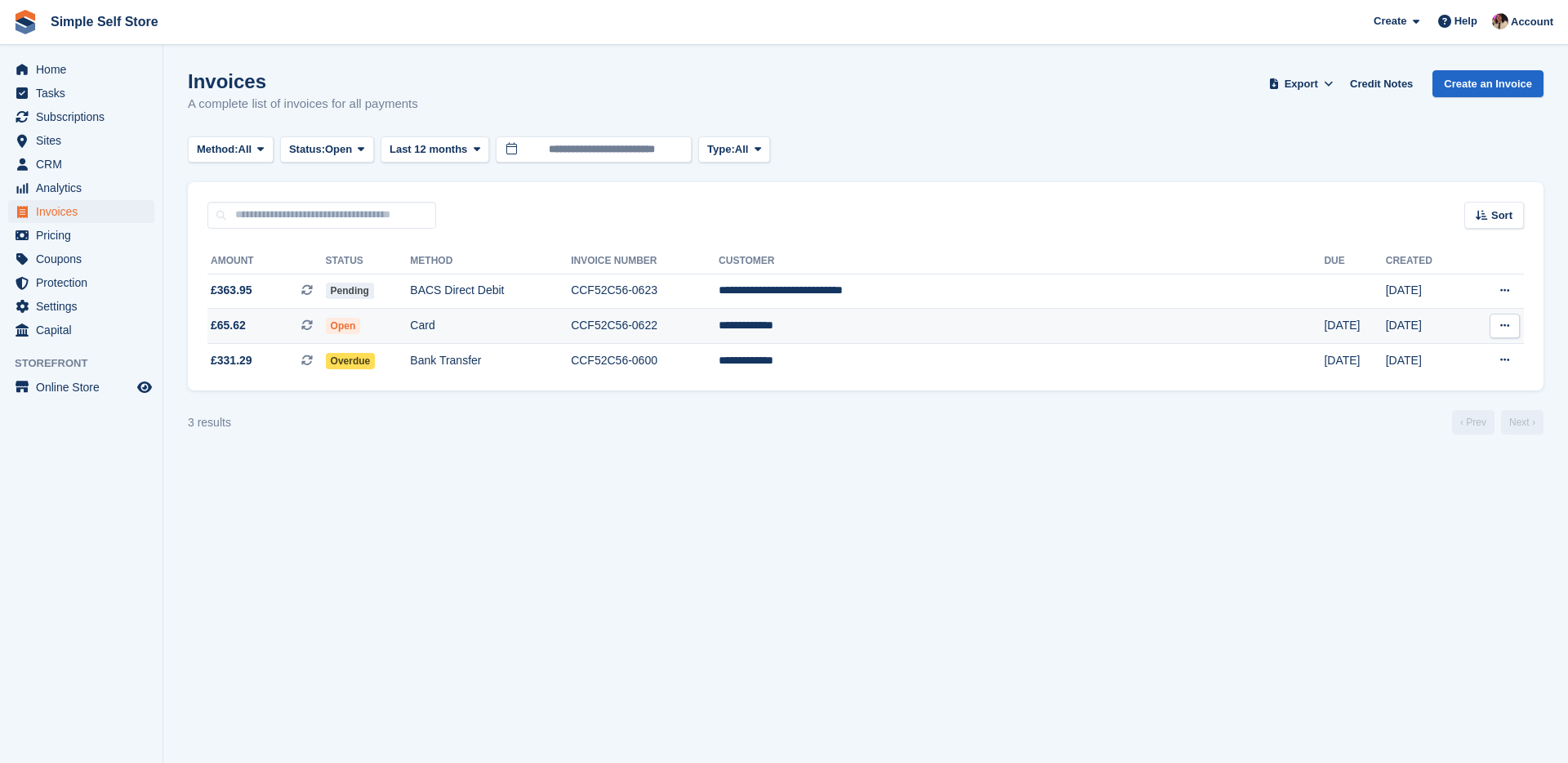
click at [571, 318] on td "Card" at bounding box center [490, 326] width 161 height 35
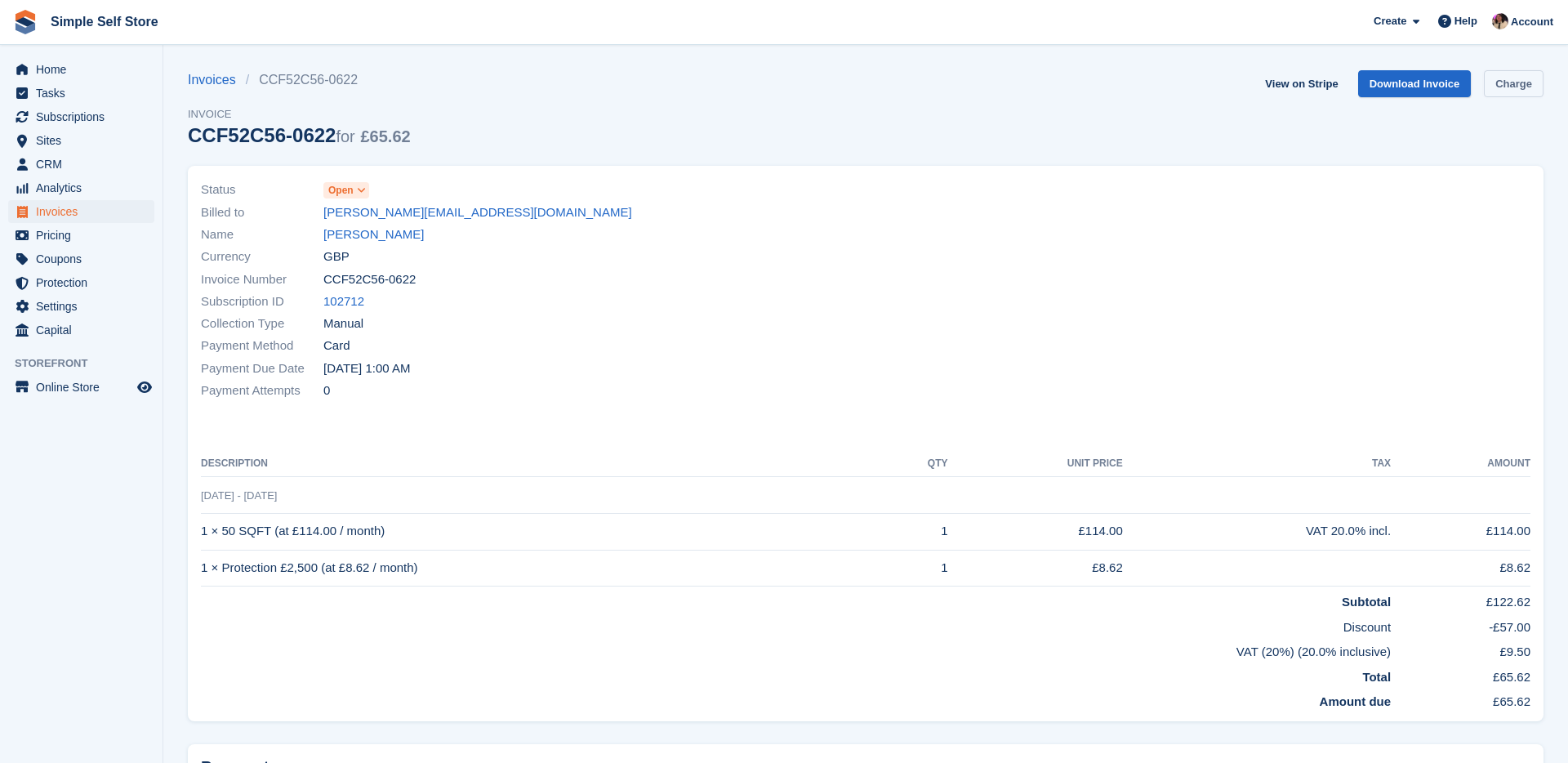
click at [1506, 77] on link "Charge" at bounding box center [1514, 83] width 60 height 27
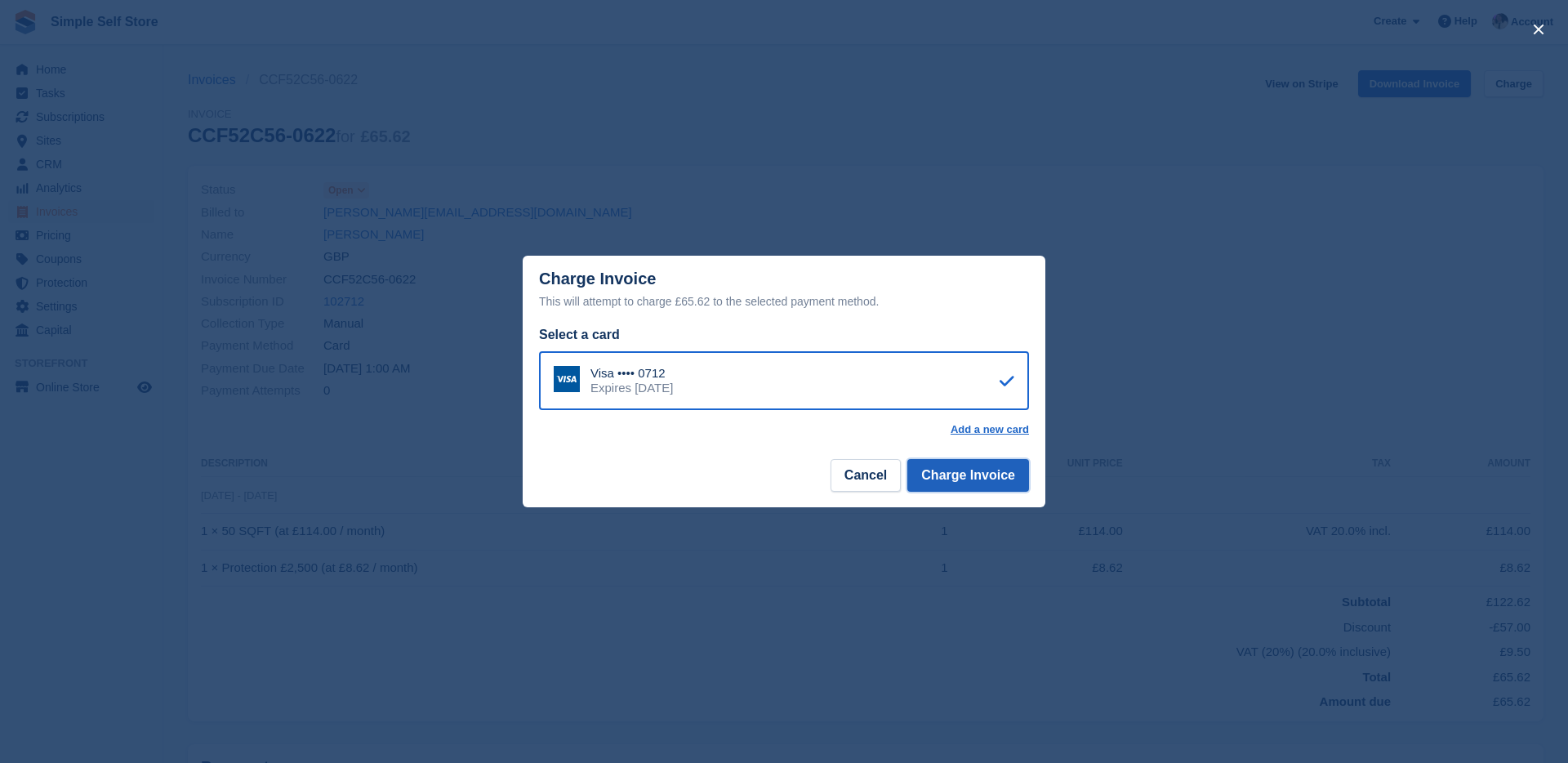
click at [969, 483] on button "Charge Invoice" at bounding box center [969, 475] width 122 height 33
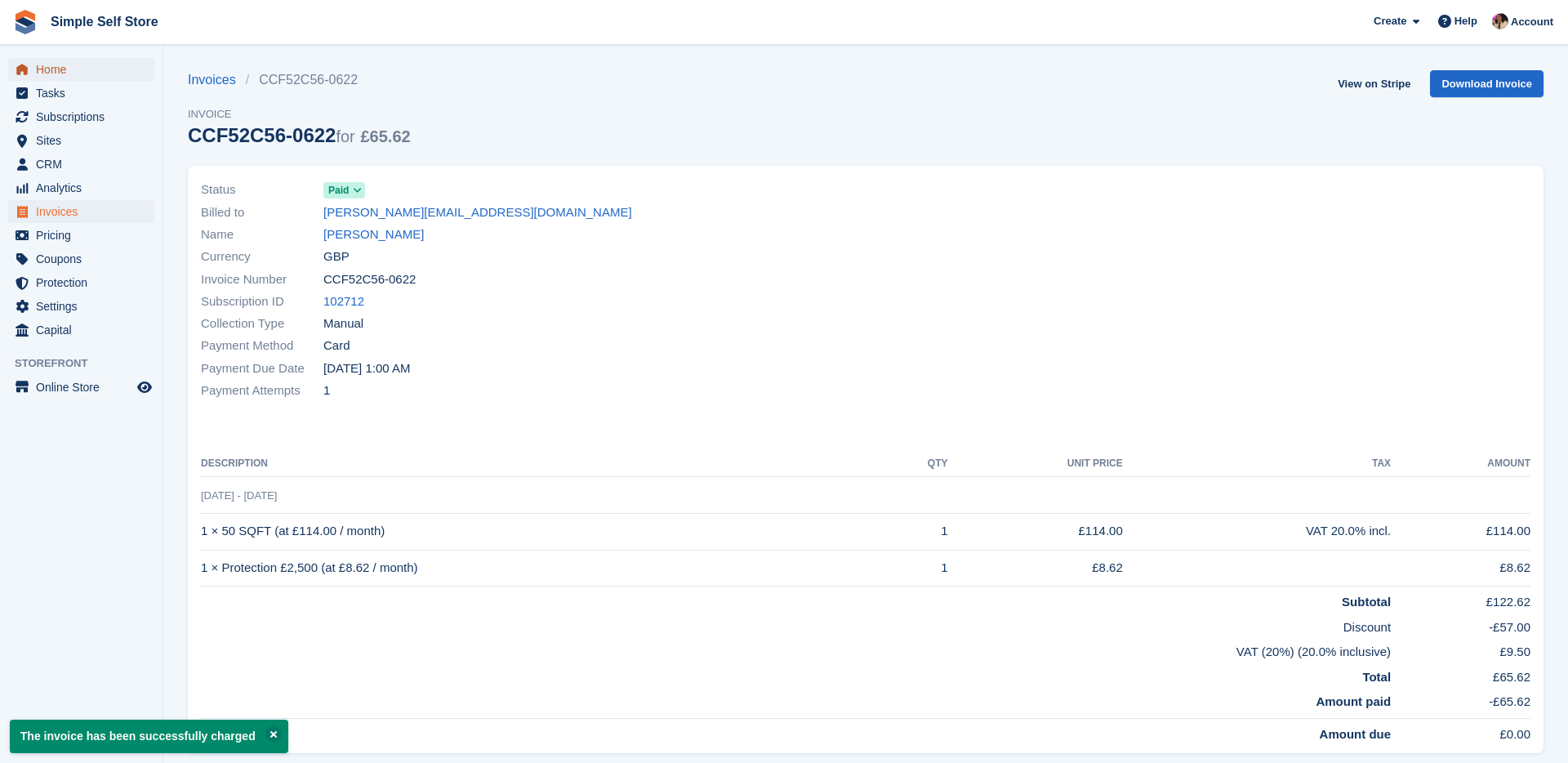
click at [83, 69] on span "Home" at bounding box center [85, 69] width 98 height 23
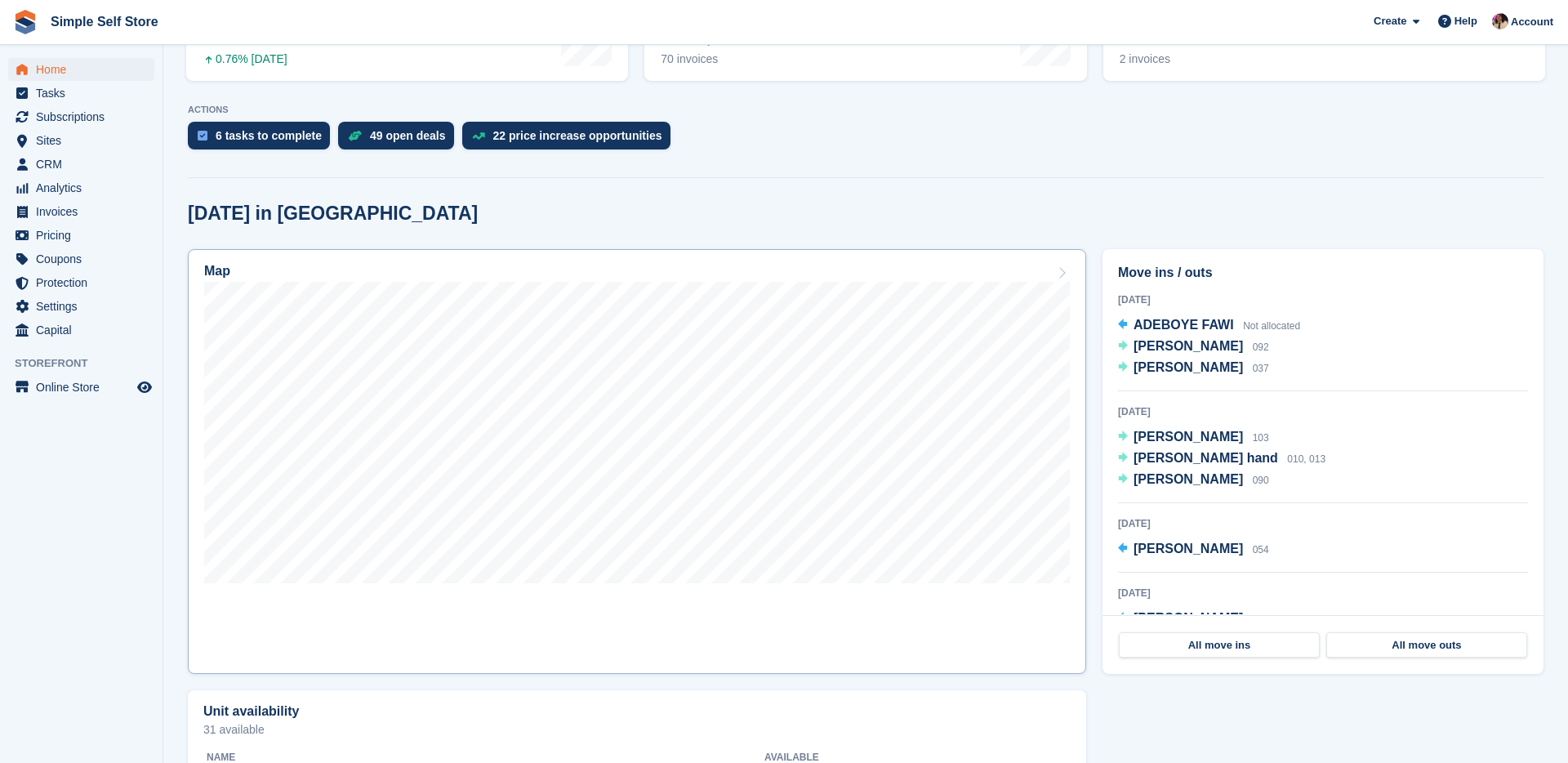
scroll to position [284, 0]
click at [93, 77] on span "Home" at bounding box center [85, 69] width 98 height 23
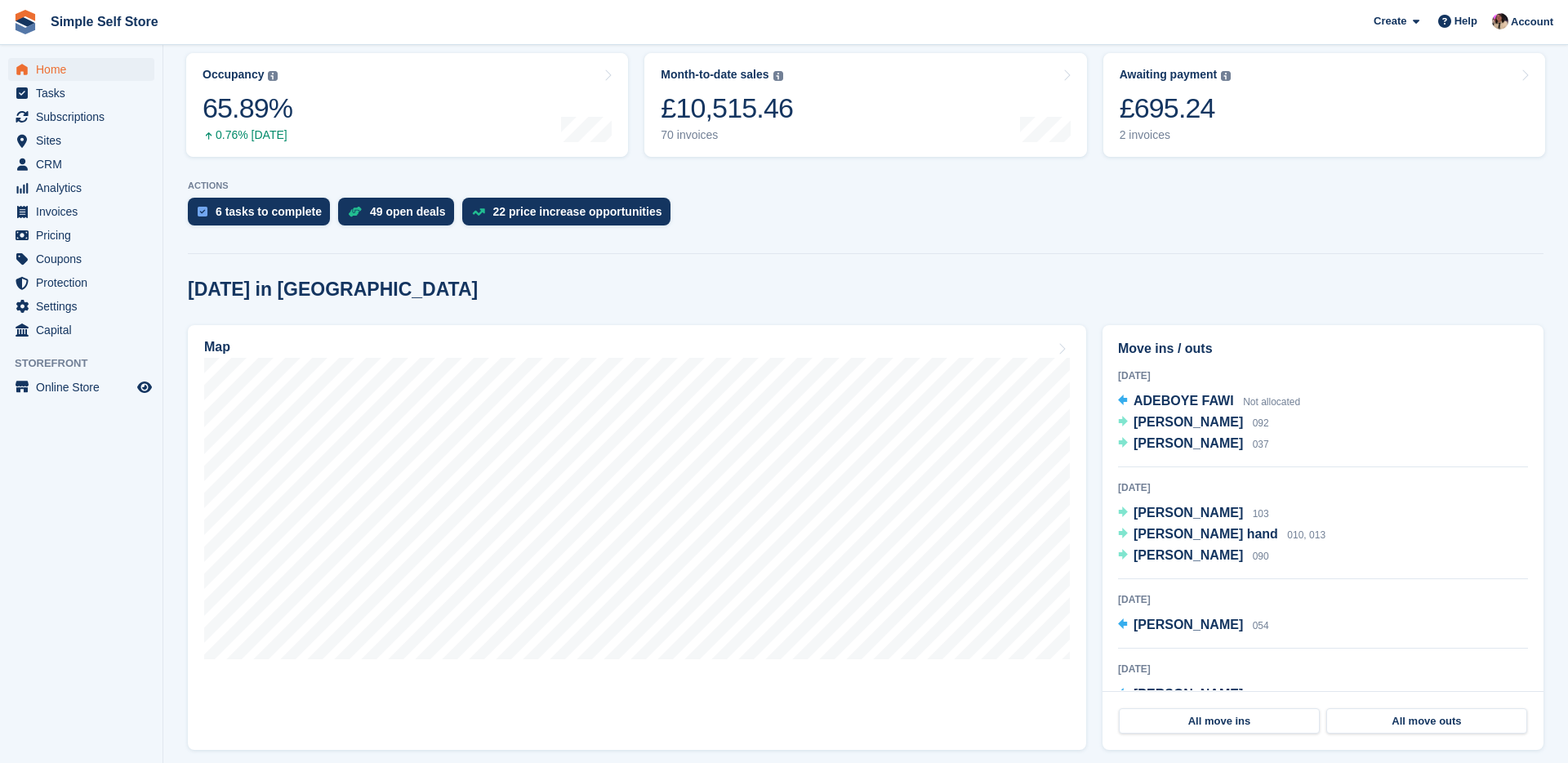
scroll to position [210, 0]
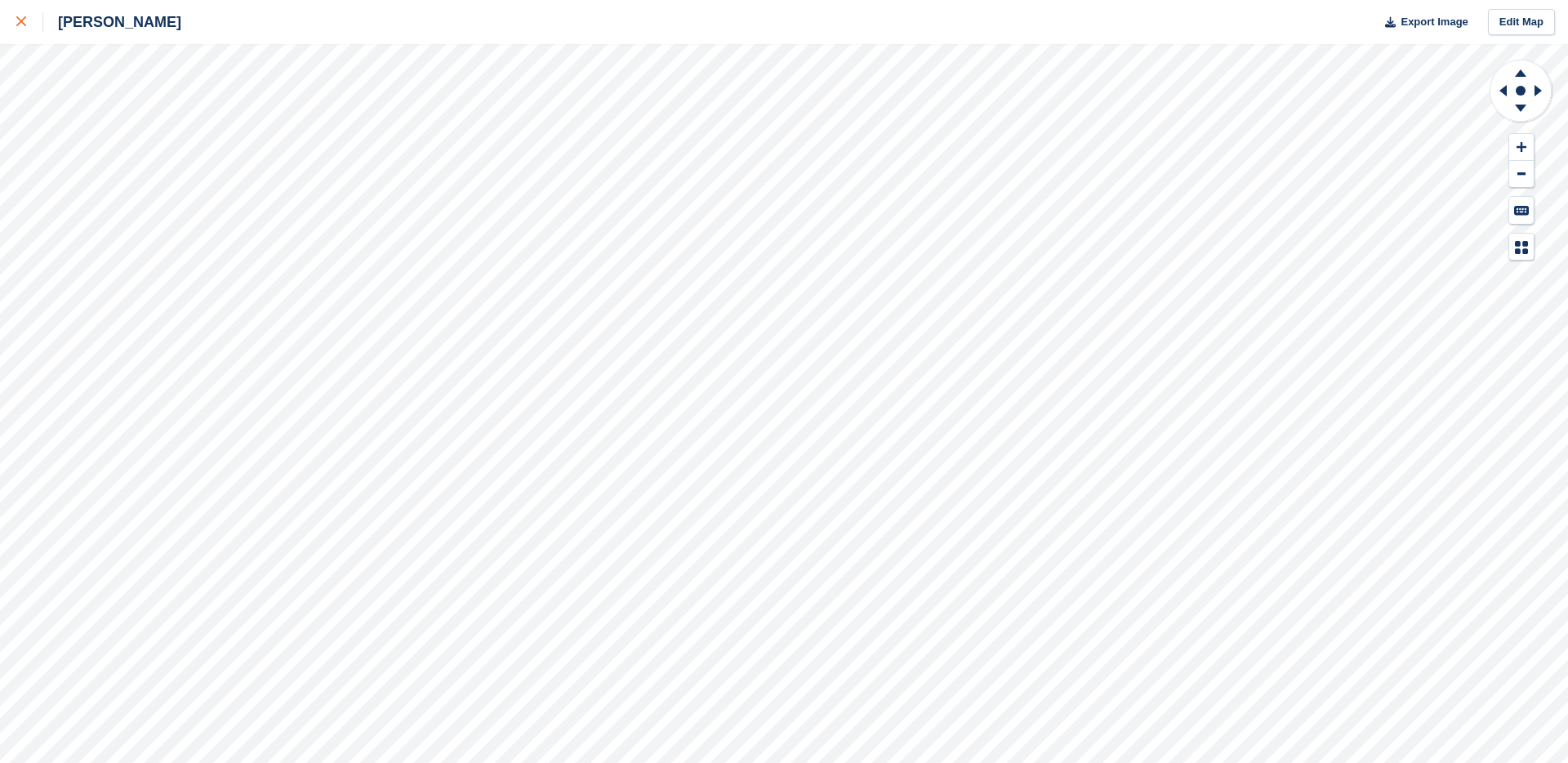
click at [34, 20] on div at bounding box center [30, 23] width 27 height 20
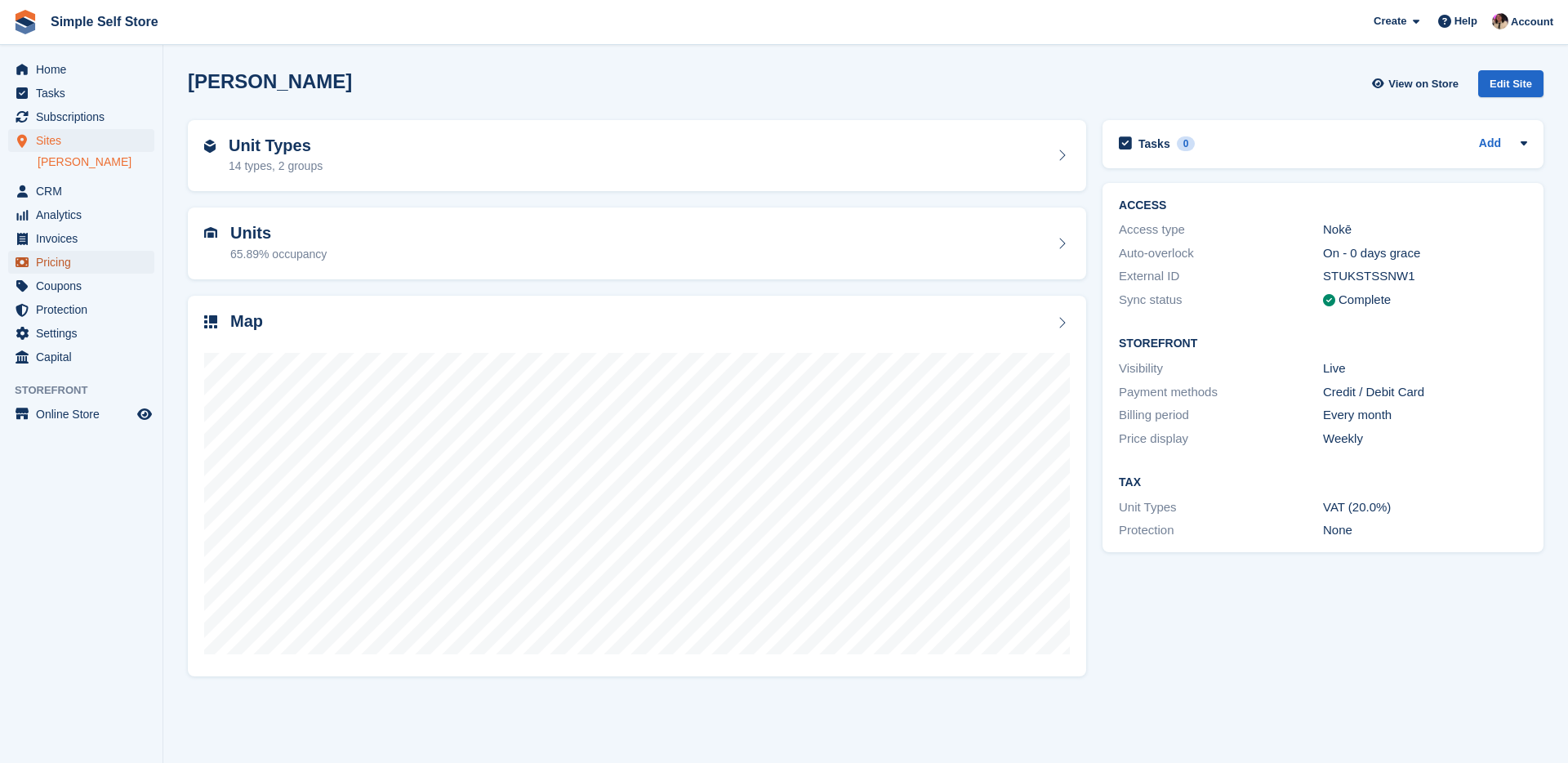
click at [78, 269] on span "Pricing" at bounding box center [85, 261] width 98 height 23
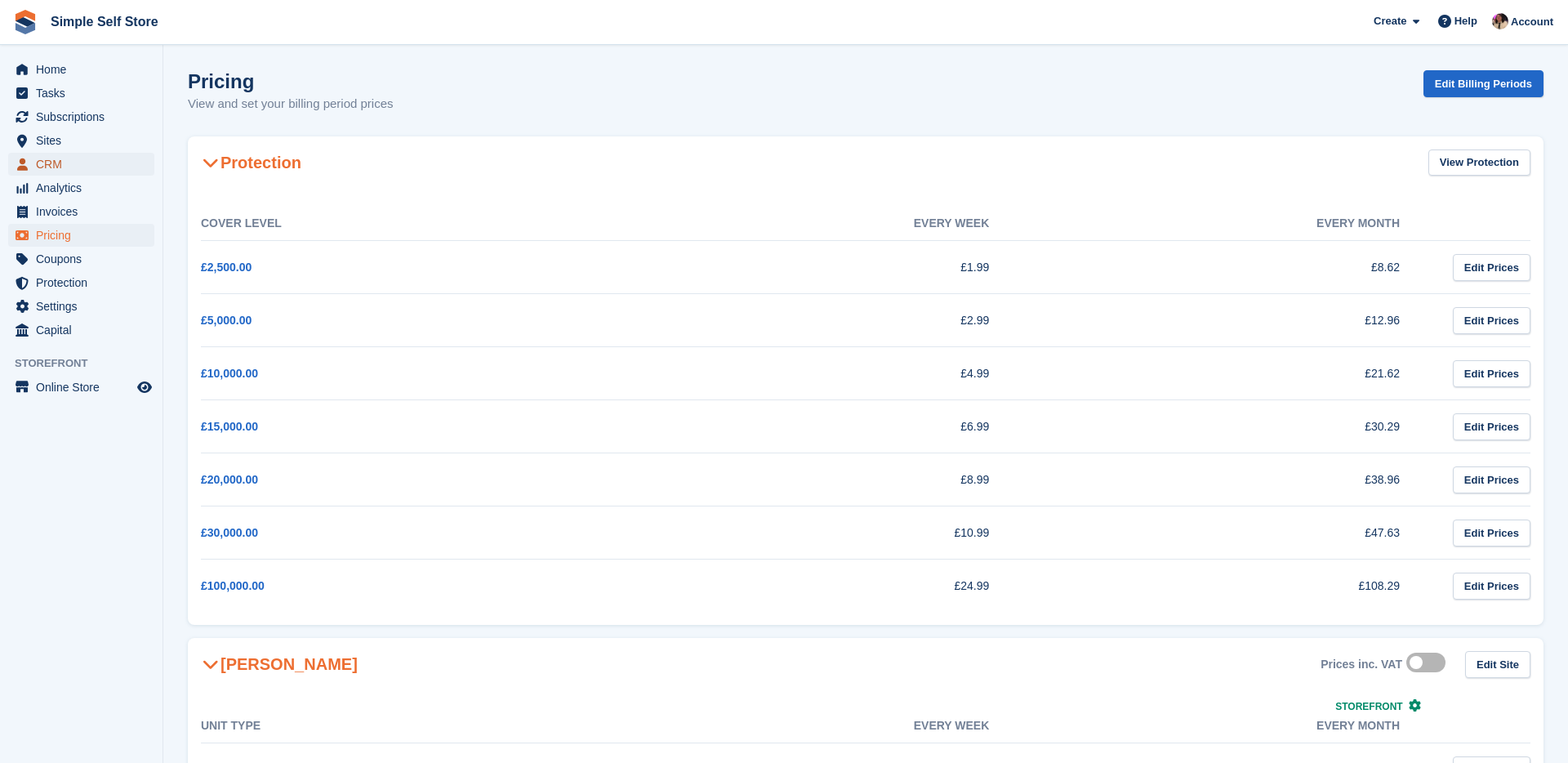
click at [75, 167] on span "CRM" at bounding box center [85, 163] width 98 height 23
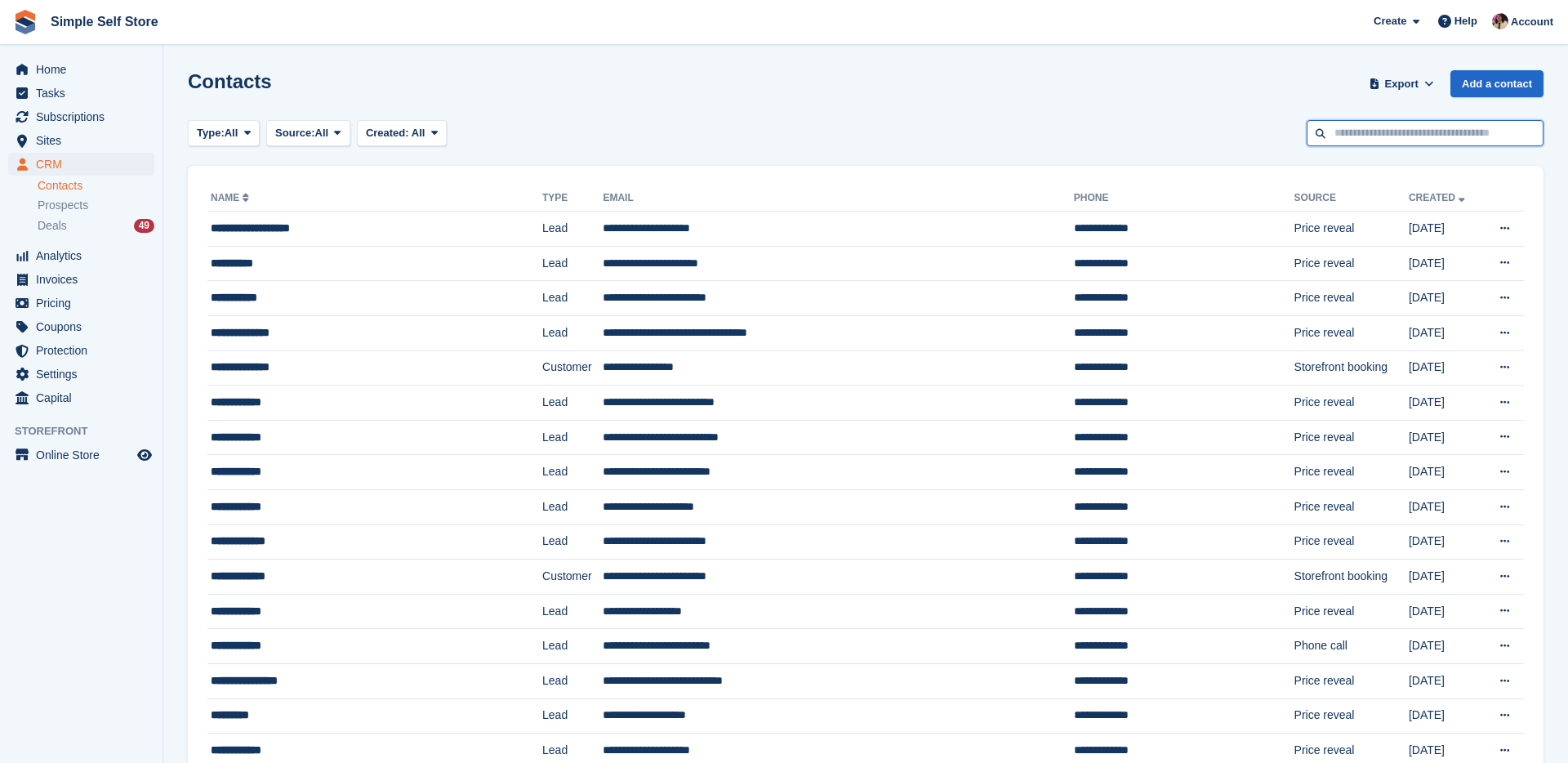
click at [1332, 142] on input "text" at bounding box center [1425, 133] width 237 height 27
type input "*****"
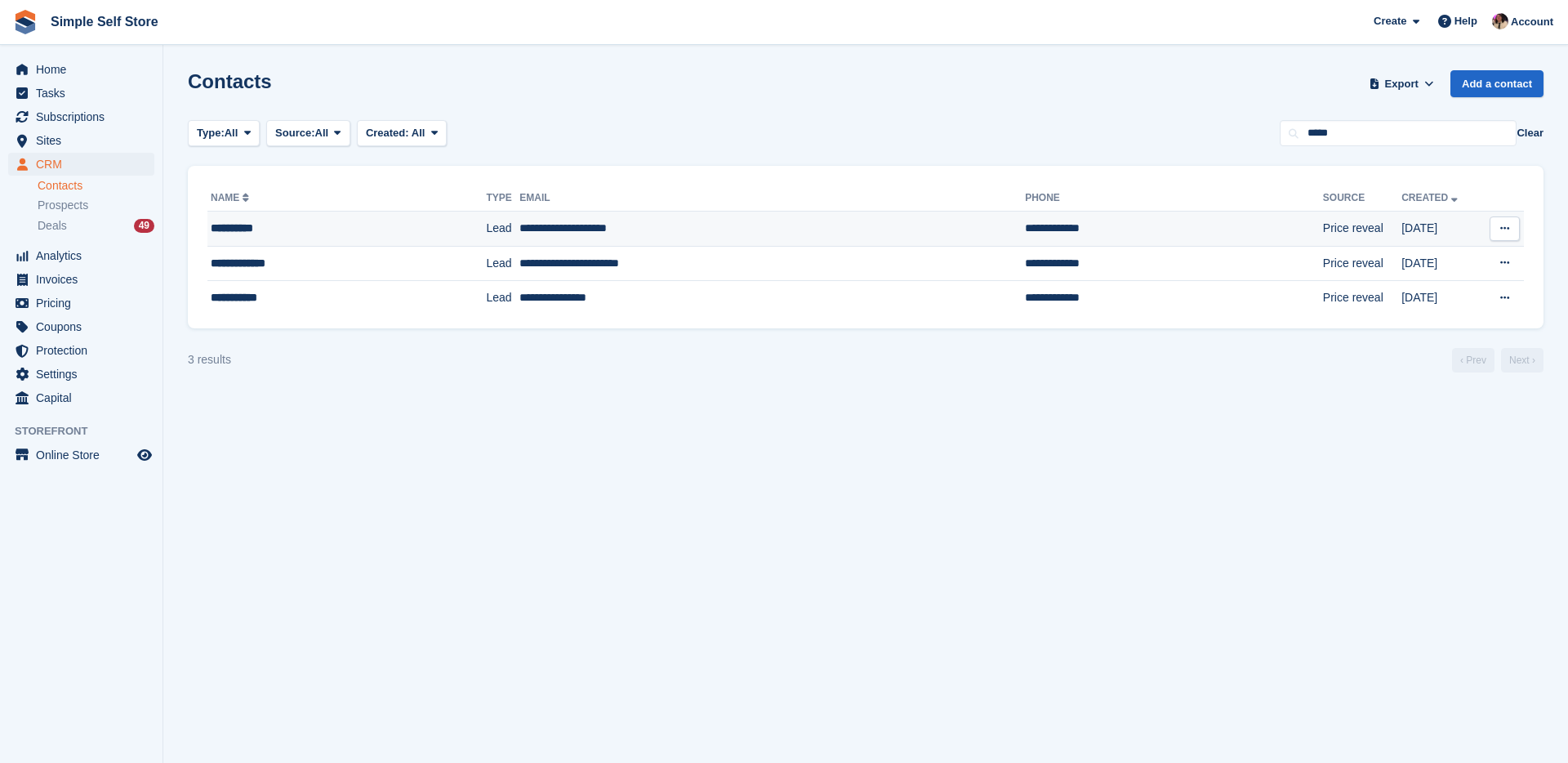
click at [358, 220] on div "**********" at bounding box center [316, 228] width 210 height 17
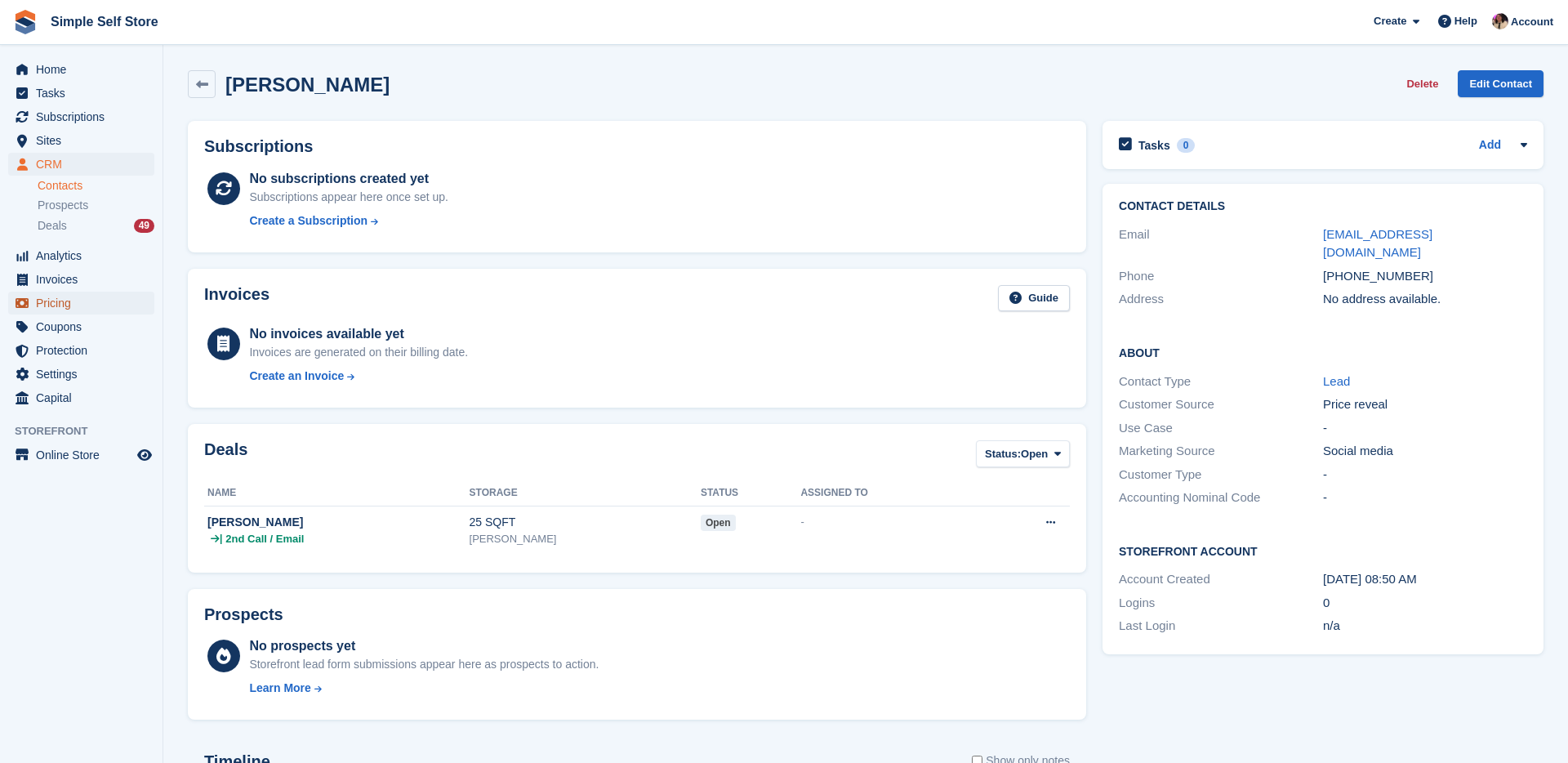
click at [77, 308] on span "Pricing" at bounding box center [85, 303] width 98 height 23
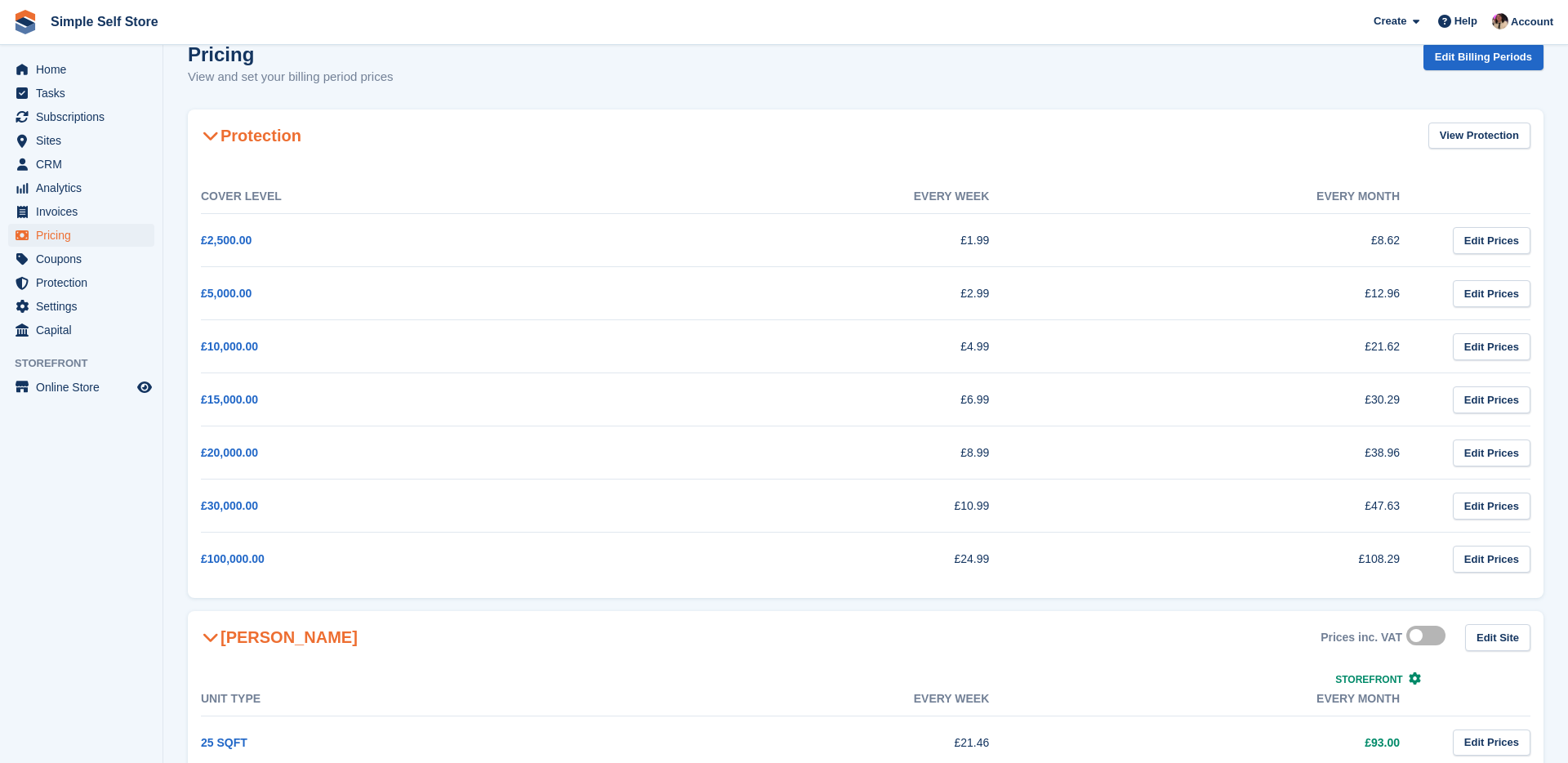
click at [609, 352] on td "£10,000.00" at bounding box center [406, 347] width 411 height 54
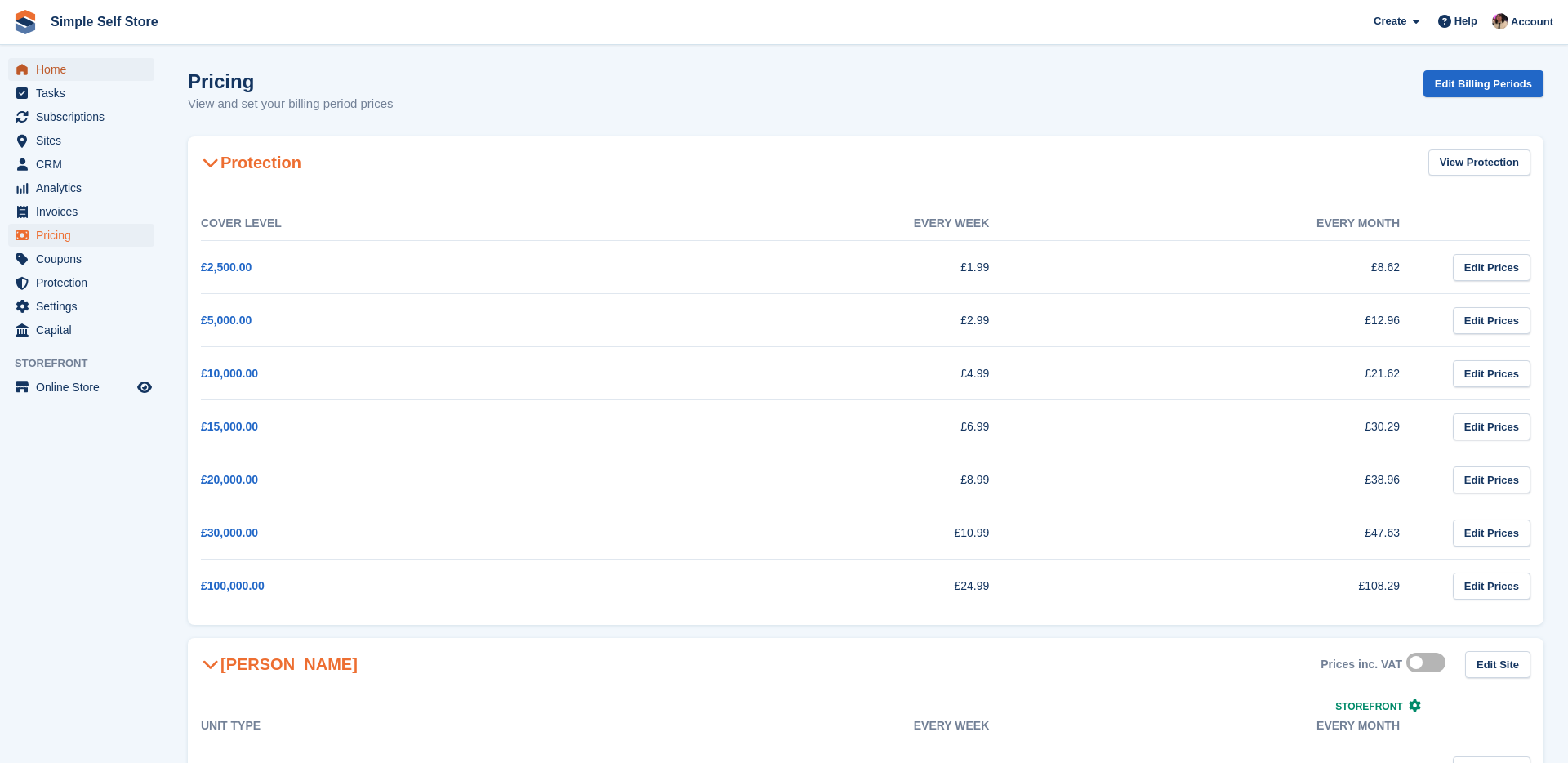
click at [70, 76] on span "Home" at bounding box center [85, 69] width 98 height 23
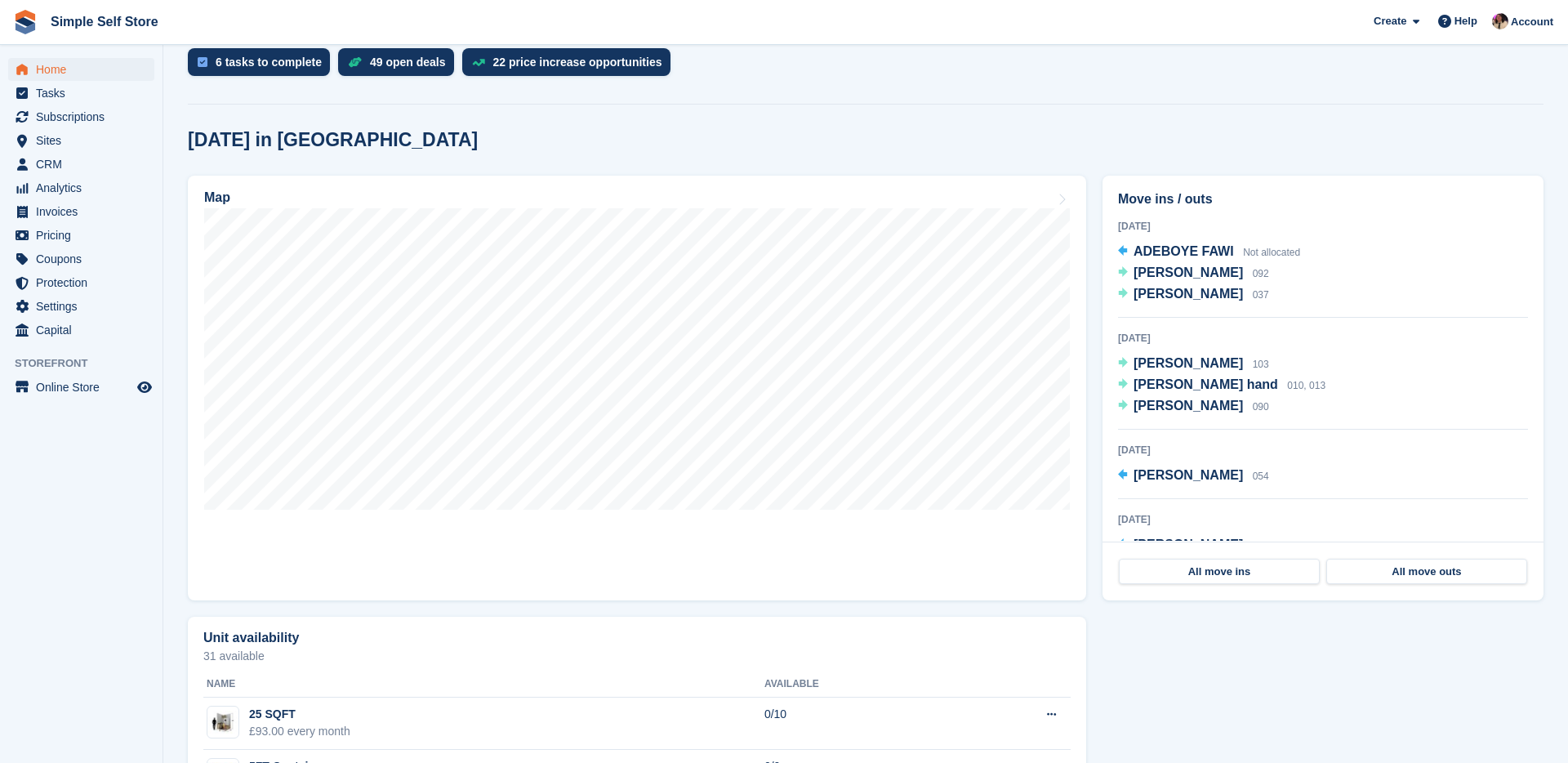
scroll to position [359, 0]
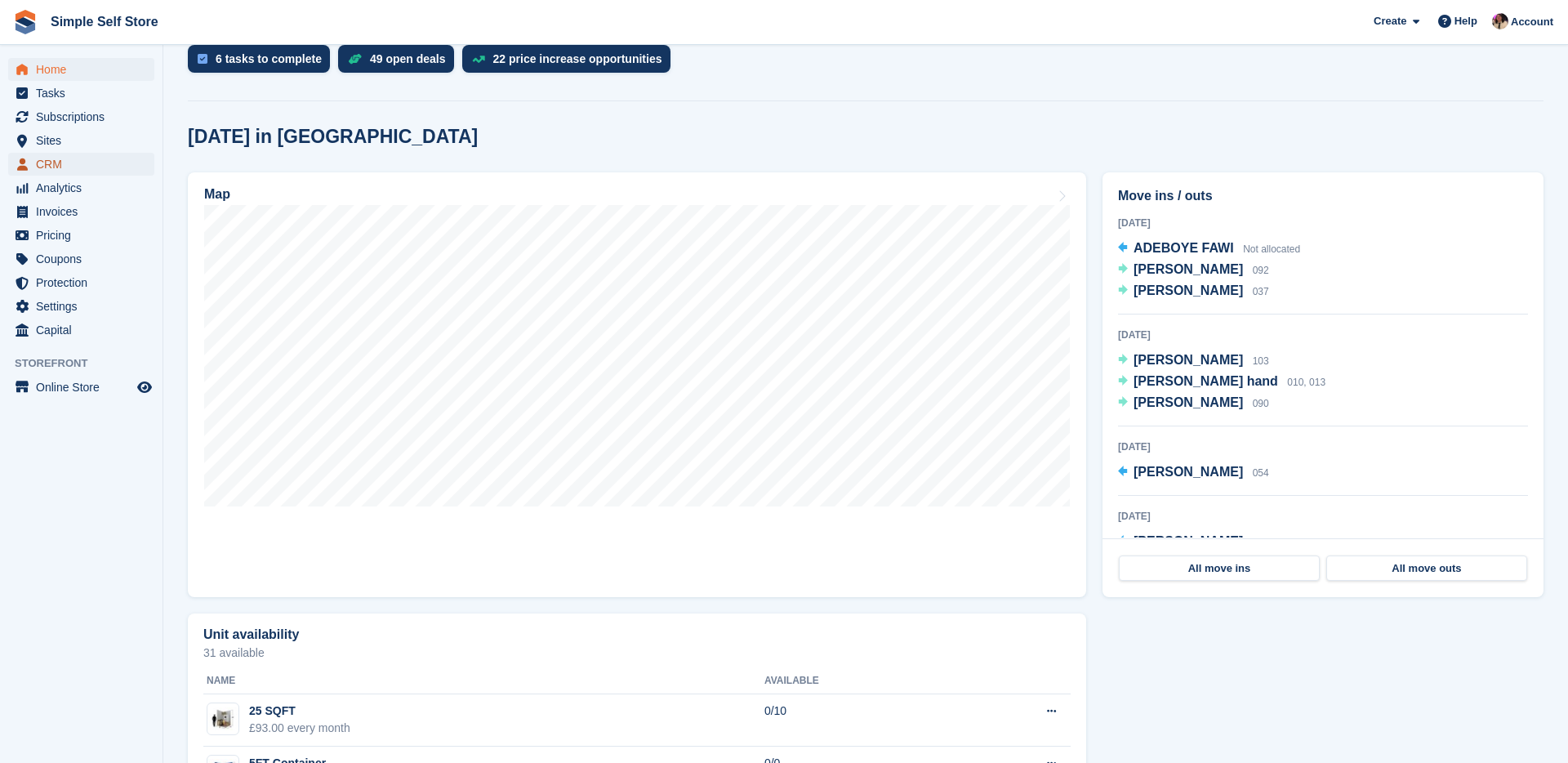
click at [59, 163] on span "CRM" at bounding box center [85, 163] width 98 height 23
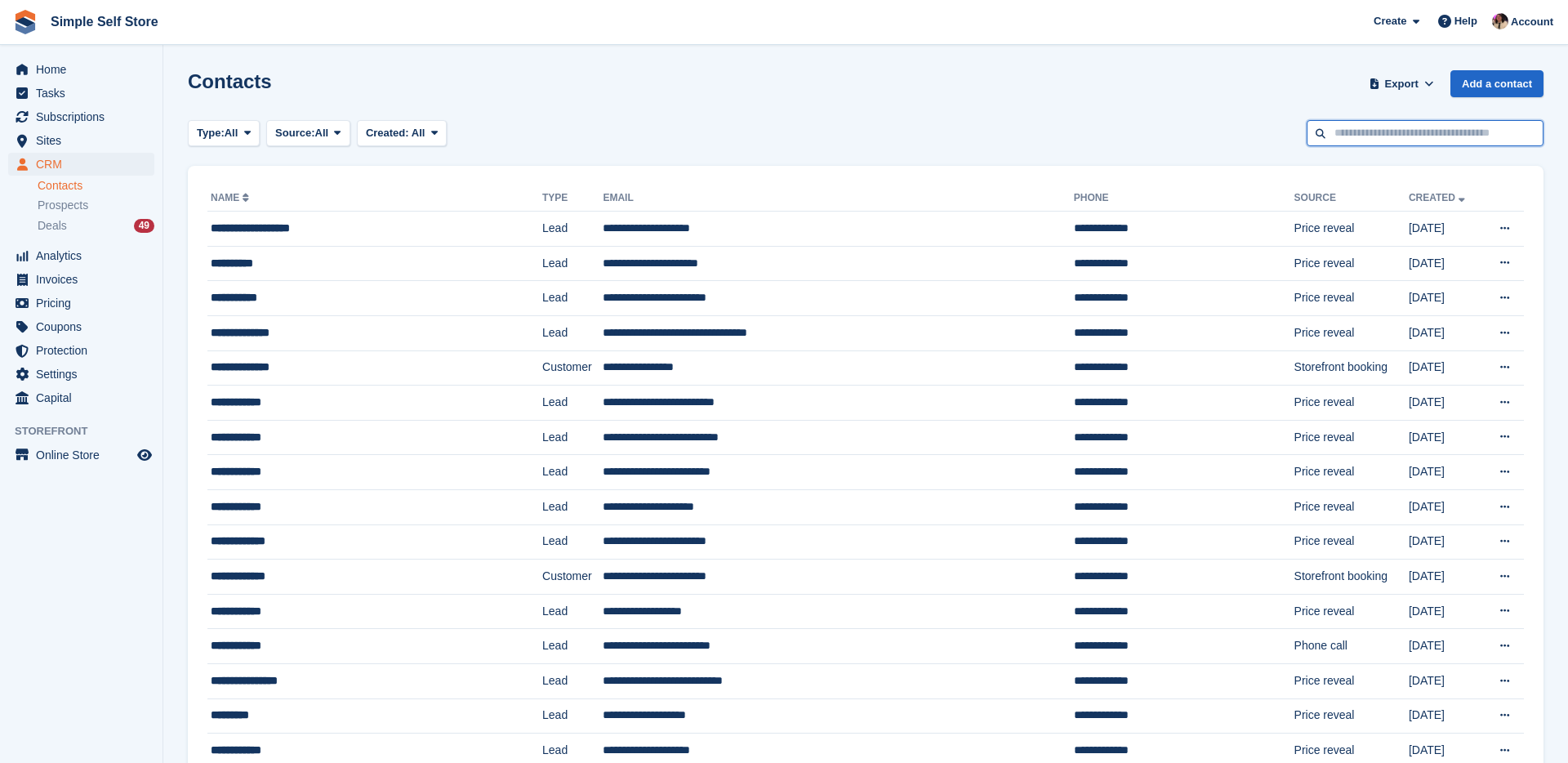
click at [1371, 139] on input "text" at bounding box center [1425, 133] width 237 height 27
type input "***"
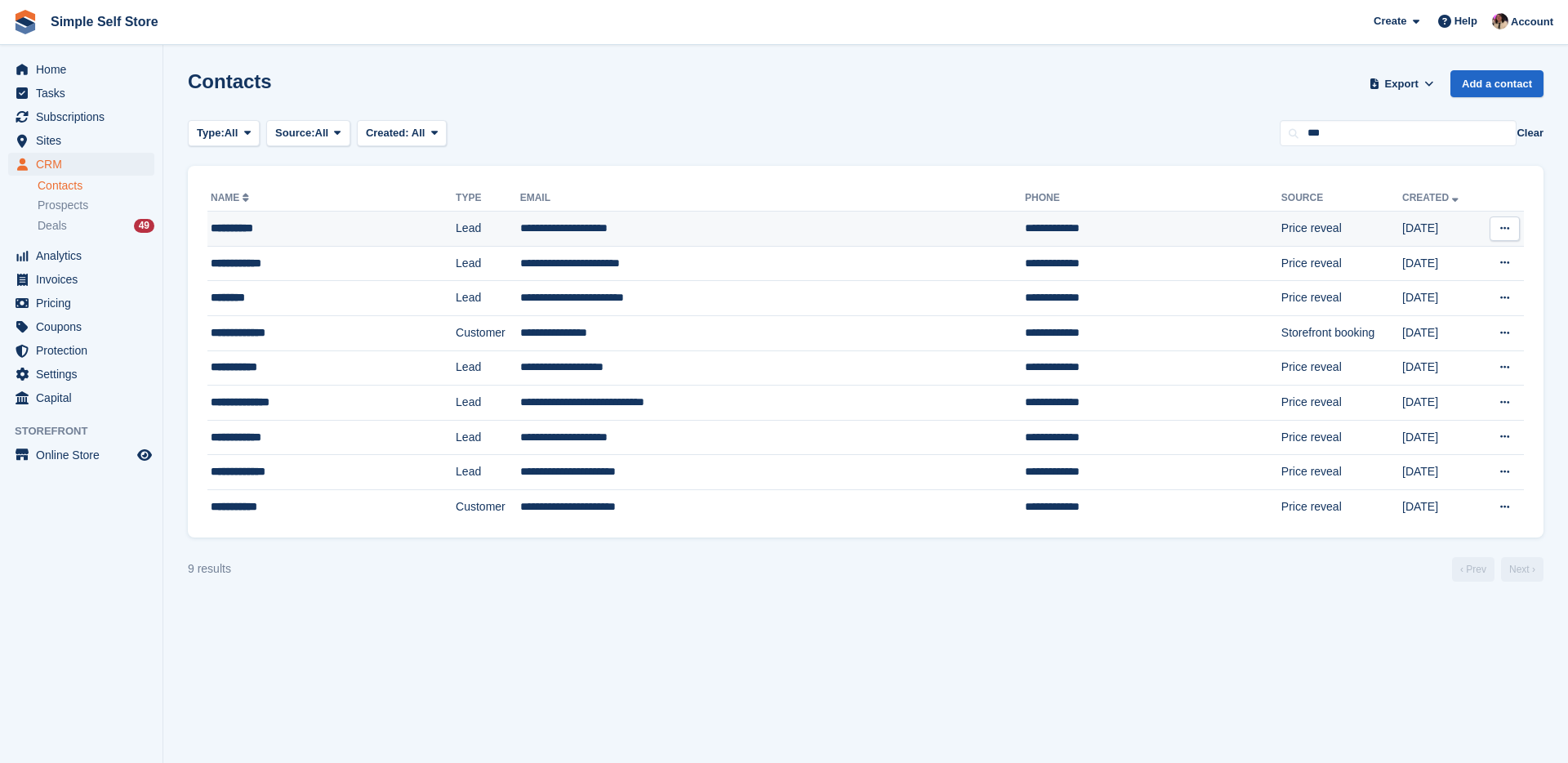
click at [384, 228] on div "**********" at bounding box center [305, 228] width 189 height 17
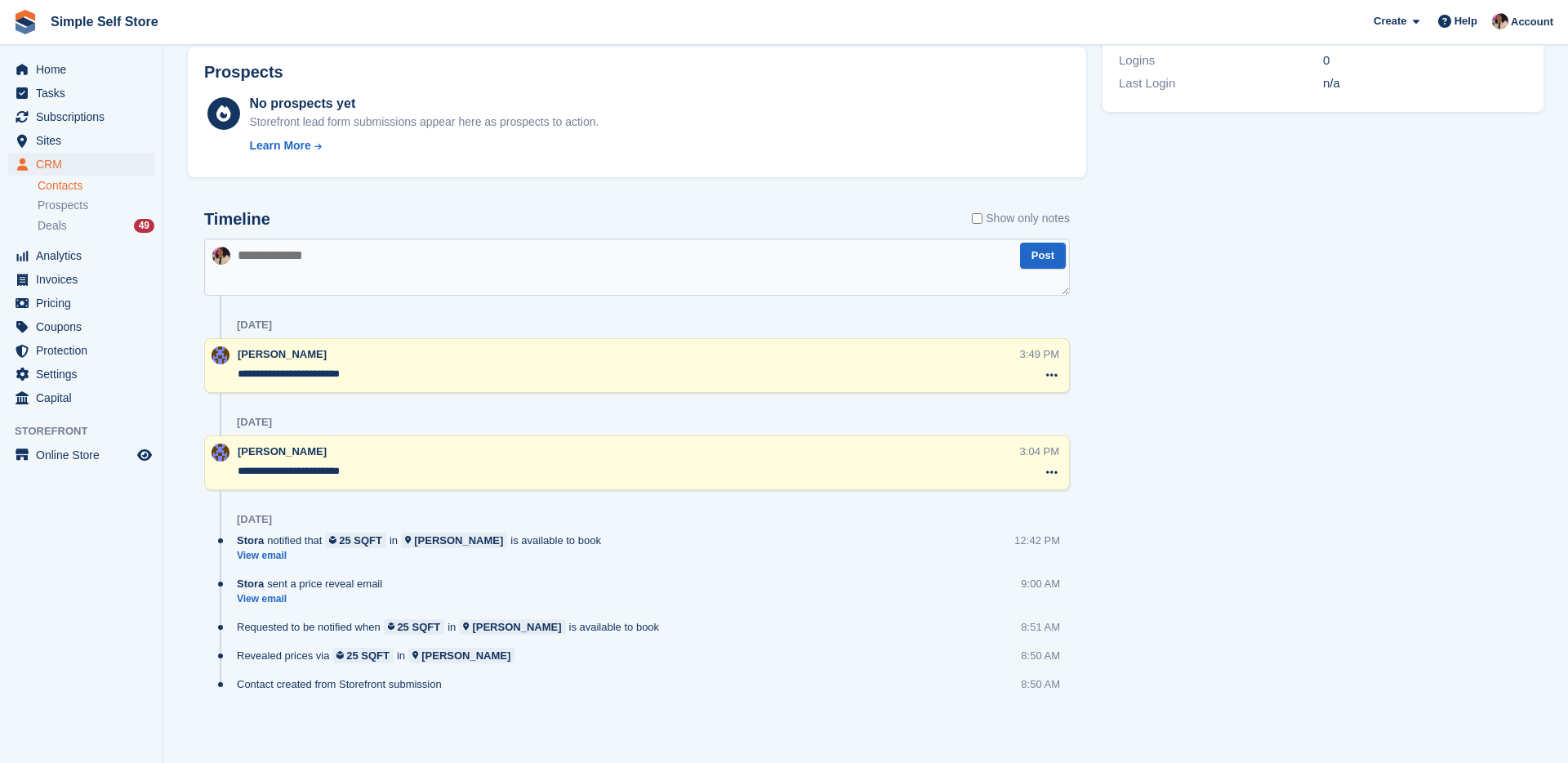
scroll to position [543, 0]
click at [381, 278] on textarea at bounding box center [637, 266] width 866 height 57
type textarea "**********"
click at [1053, 259] on button "Post" at bounding box center [1043, 256] width 45 height 27
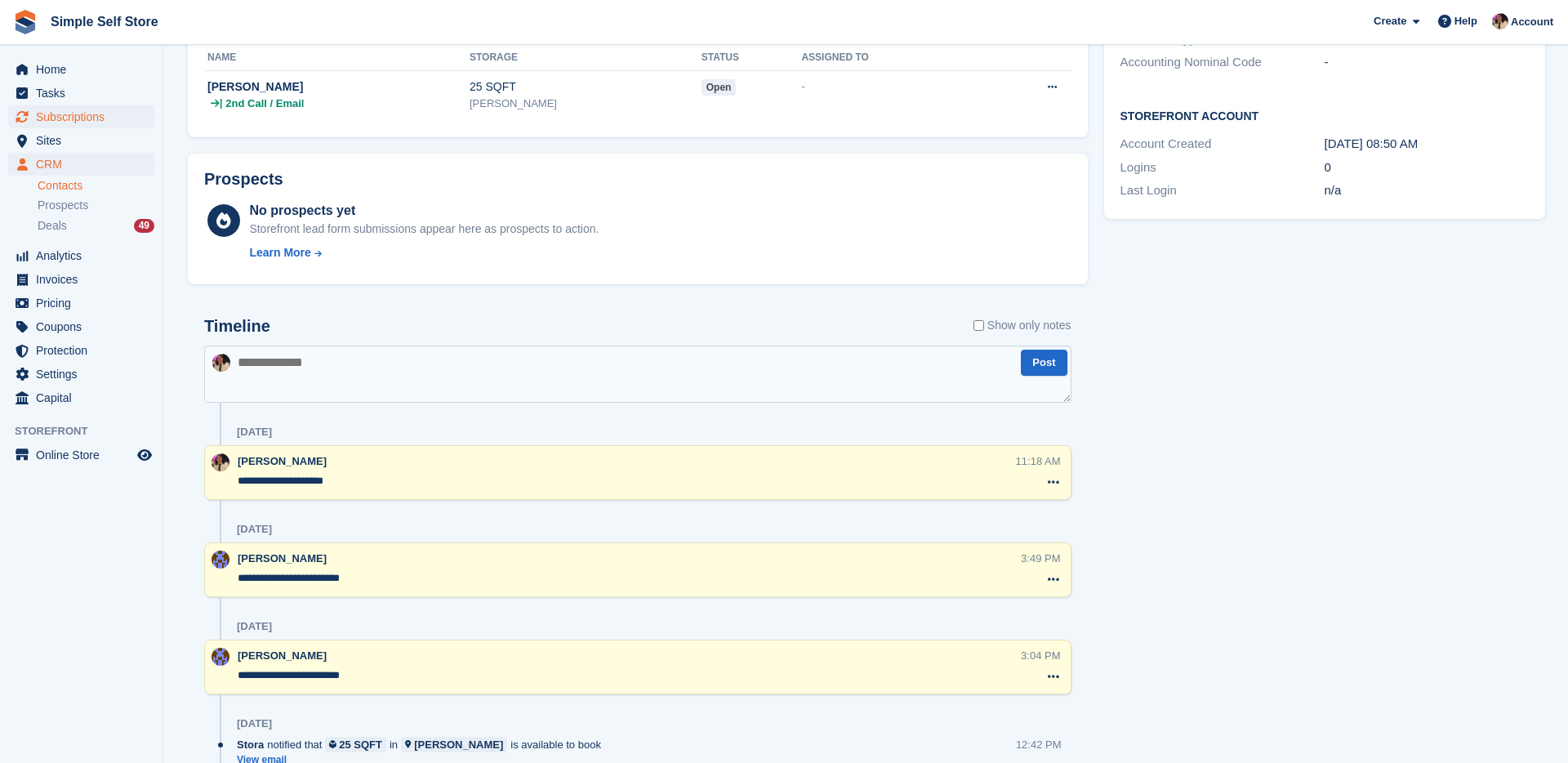
scroll to position [641, 0]
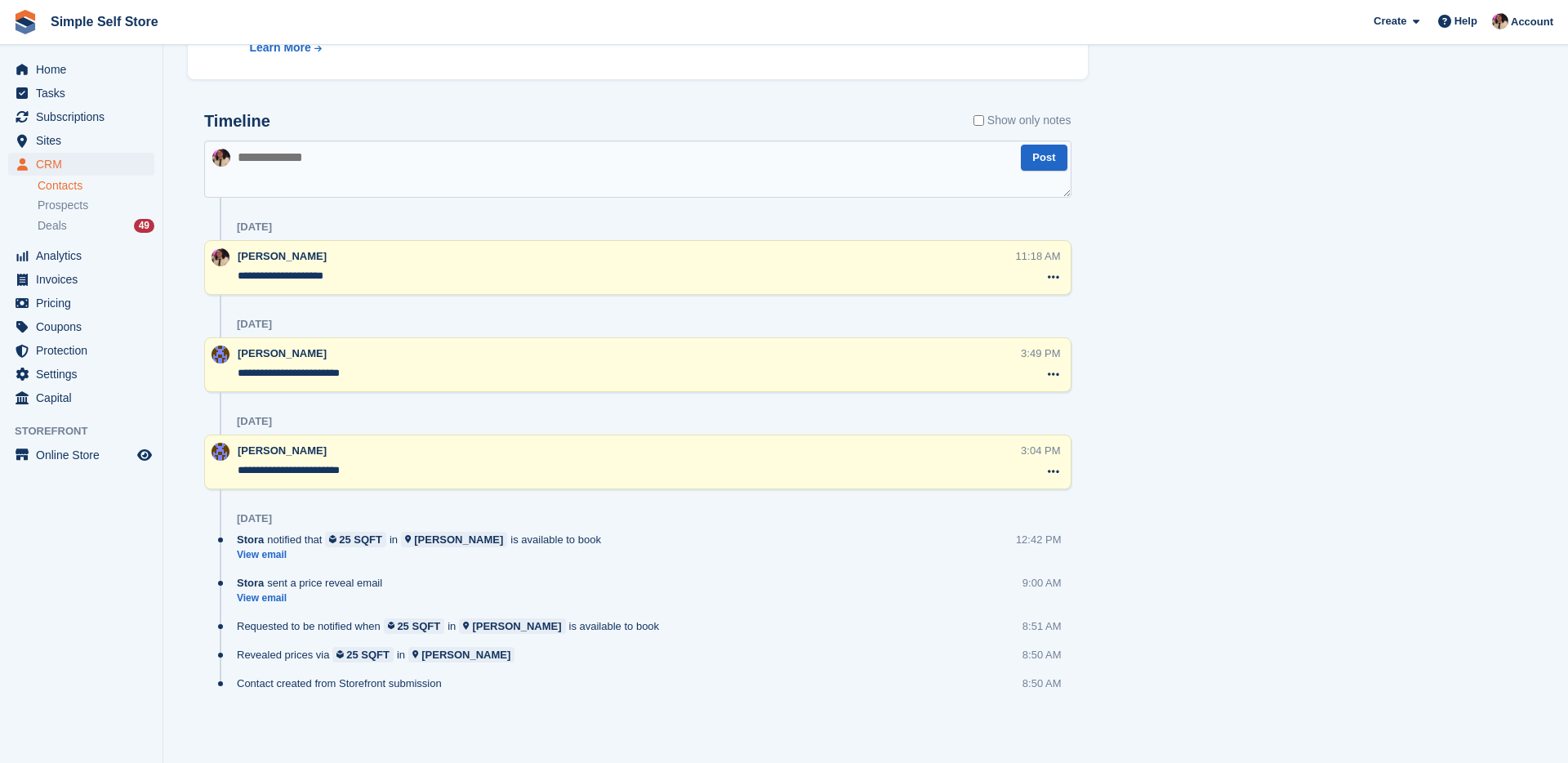
click at [278, 165] on textarea at bounding box center [638, 169] width 867 height 57
type textarea "**********"
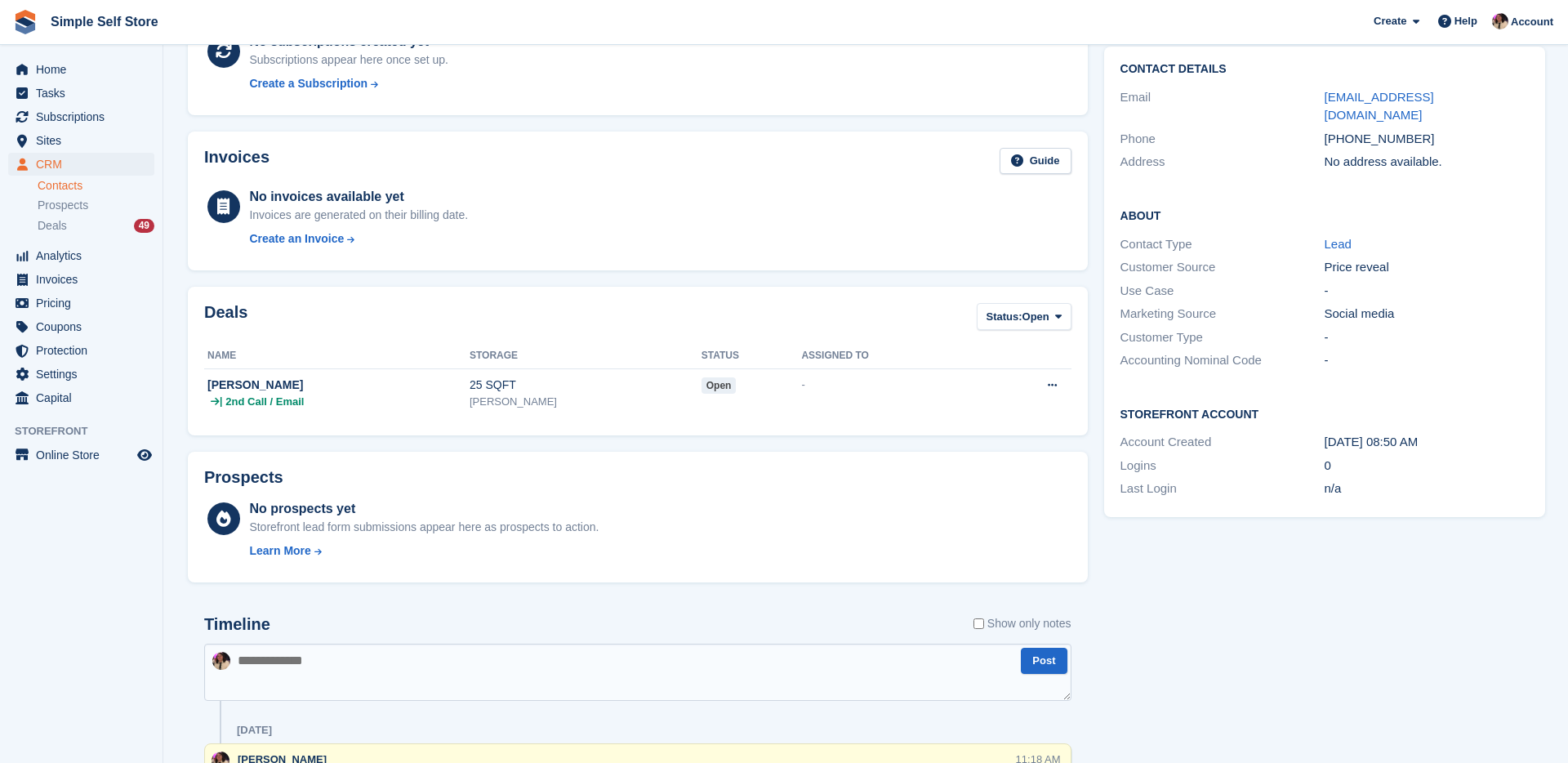
scroll to position [112, 0]
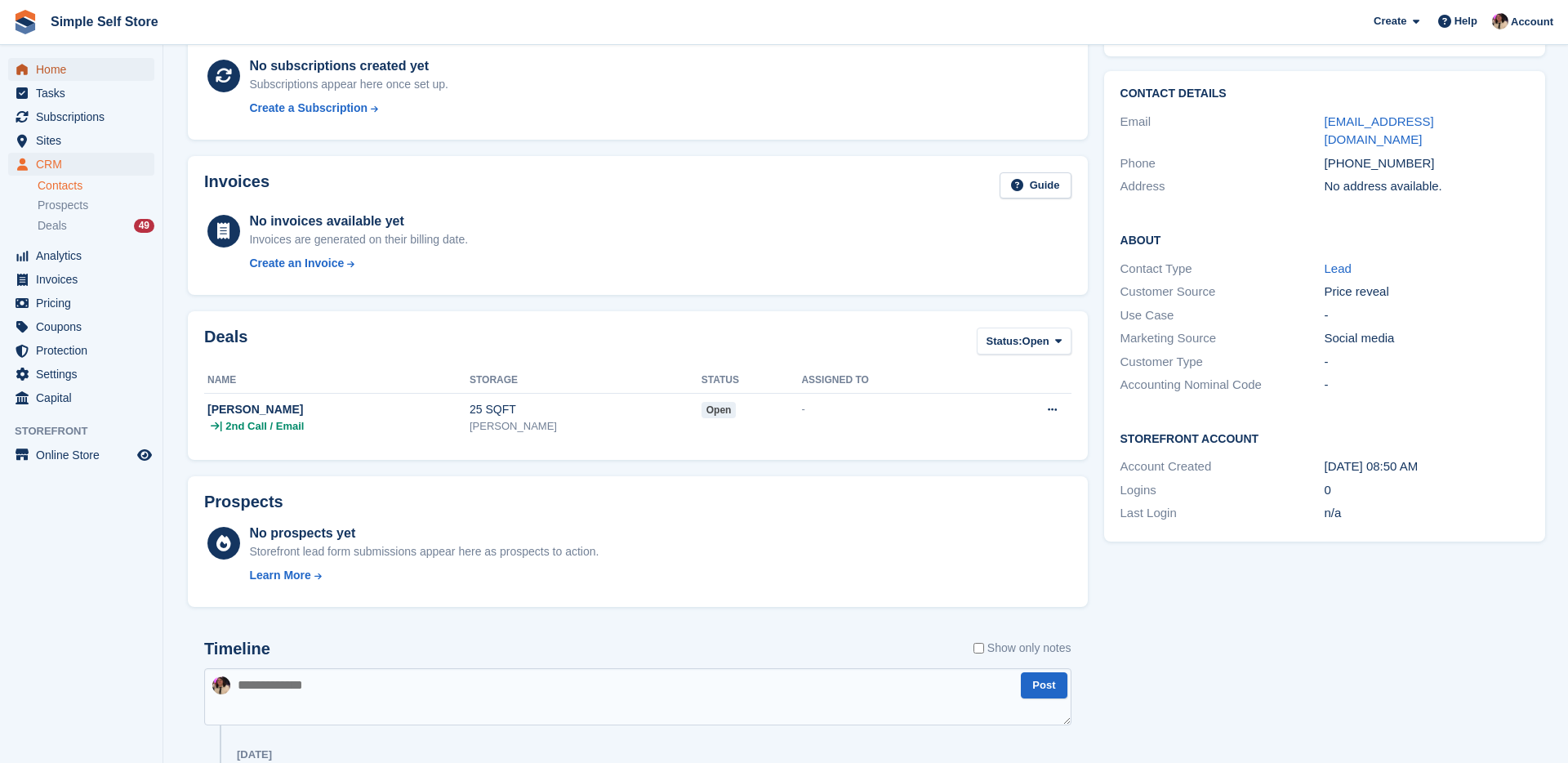
click at [63, 60] on span "Home" at bounding box center [85, 69] width 98 height 23
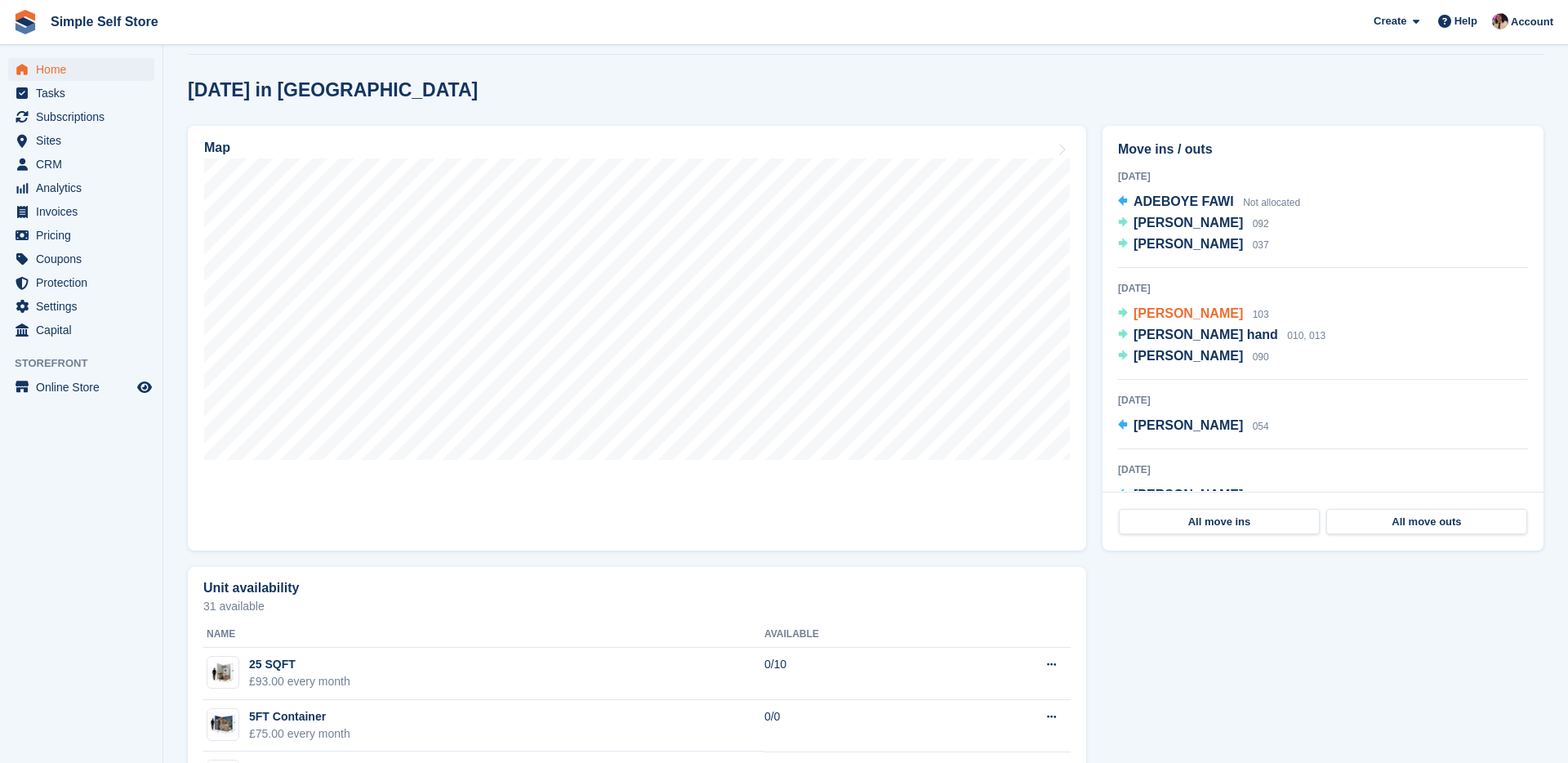
scroll to position [407, 0]
click at [139, 158] on link "CRM" at bounding box center [81, 163] width 146 height 23
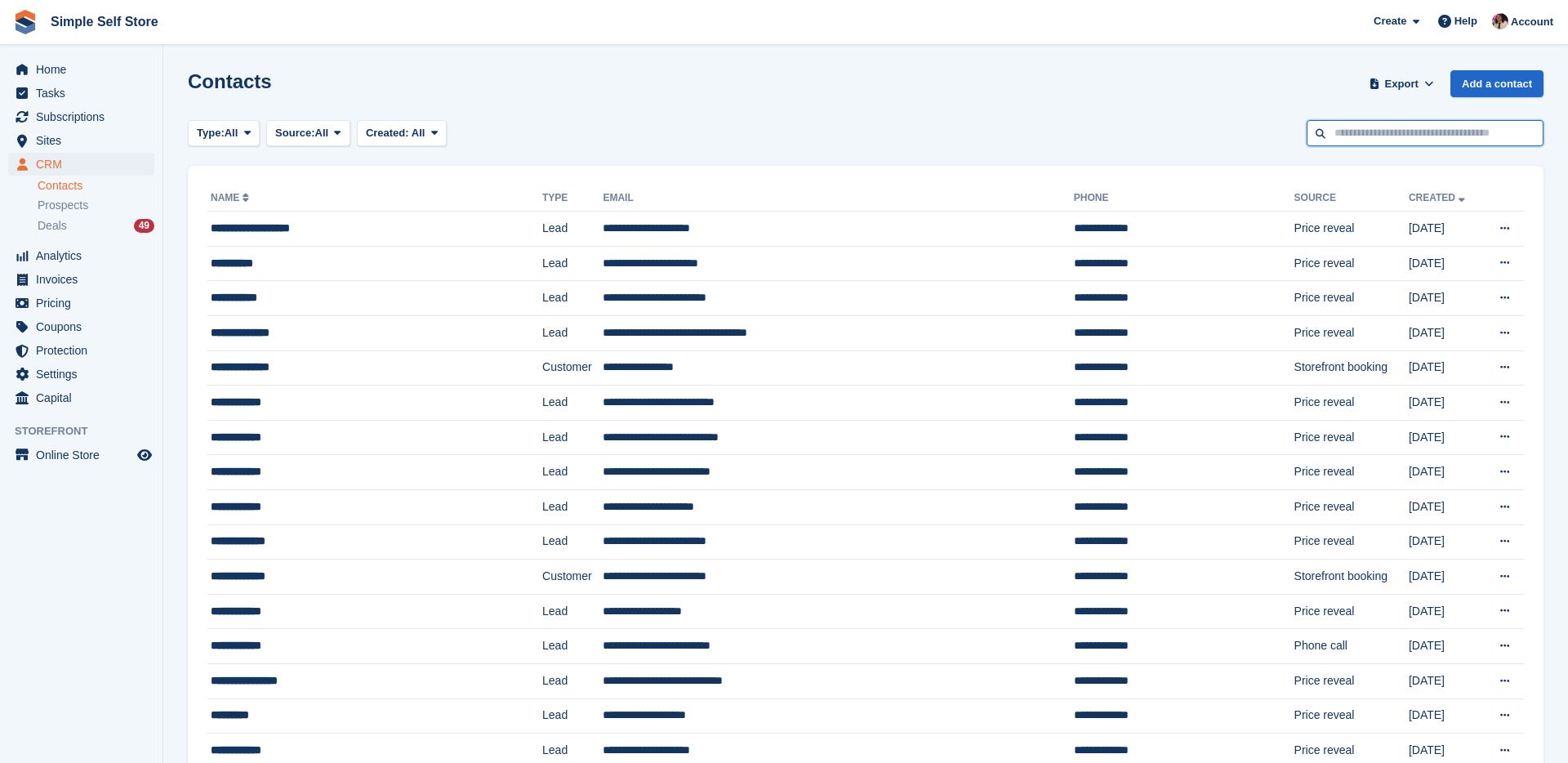
click at [1359, 131] on input "text" at bounding box center [1425, 133] width 237 height 27
type input "***"
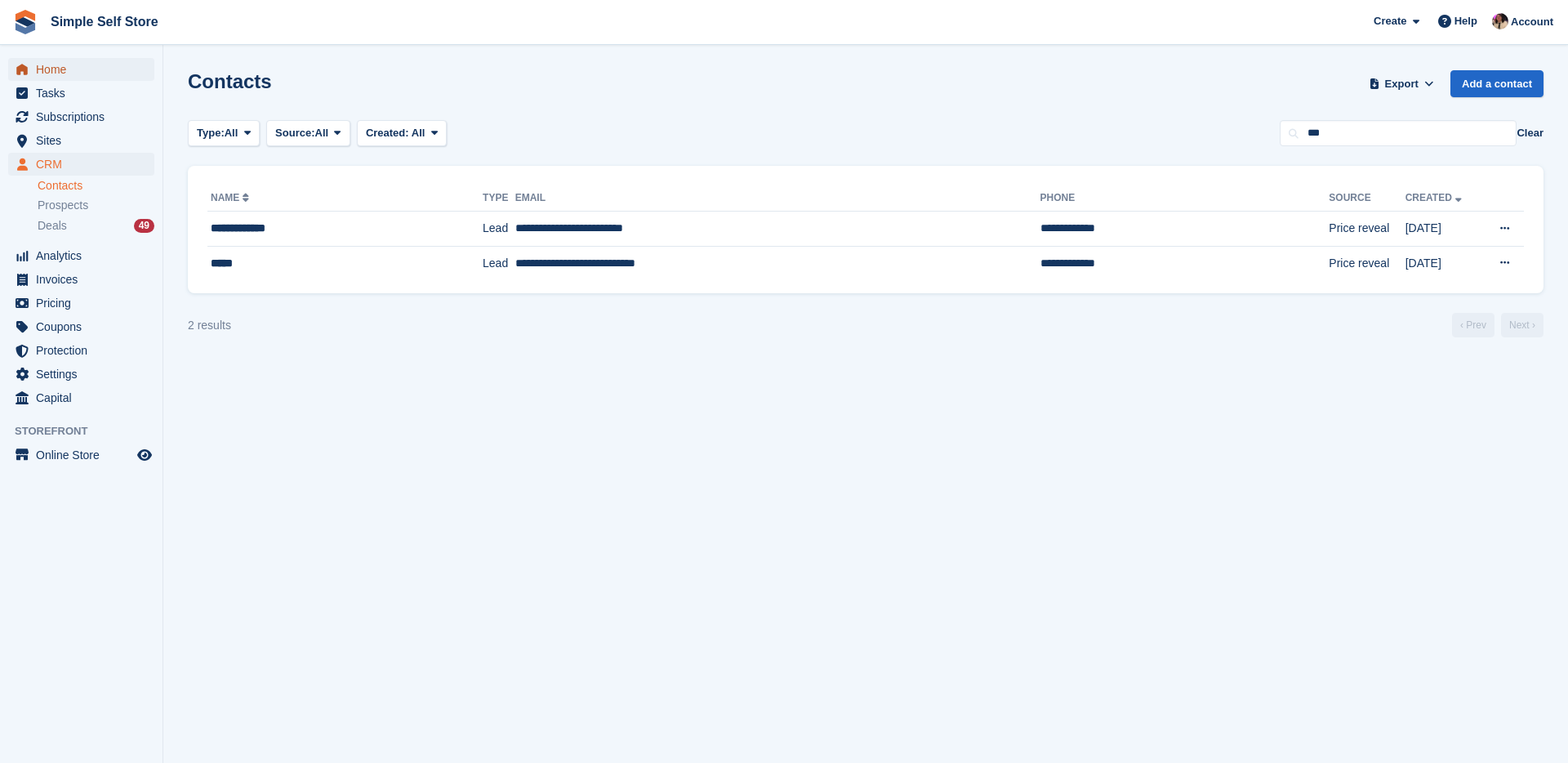
click at [67, 70] on span "Home" at bounding box center [85, 69] width 98 height 23
